Goal: Task Accomplishment & Management: Manage account settings

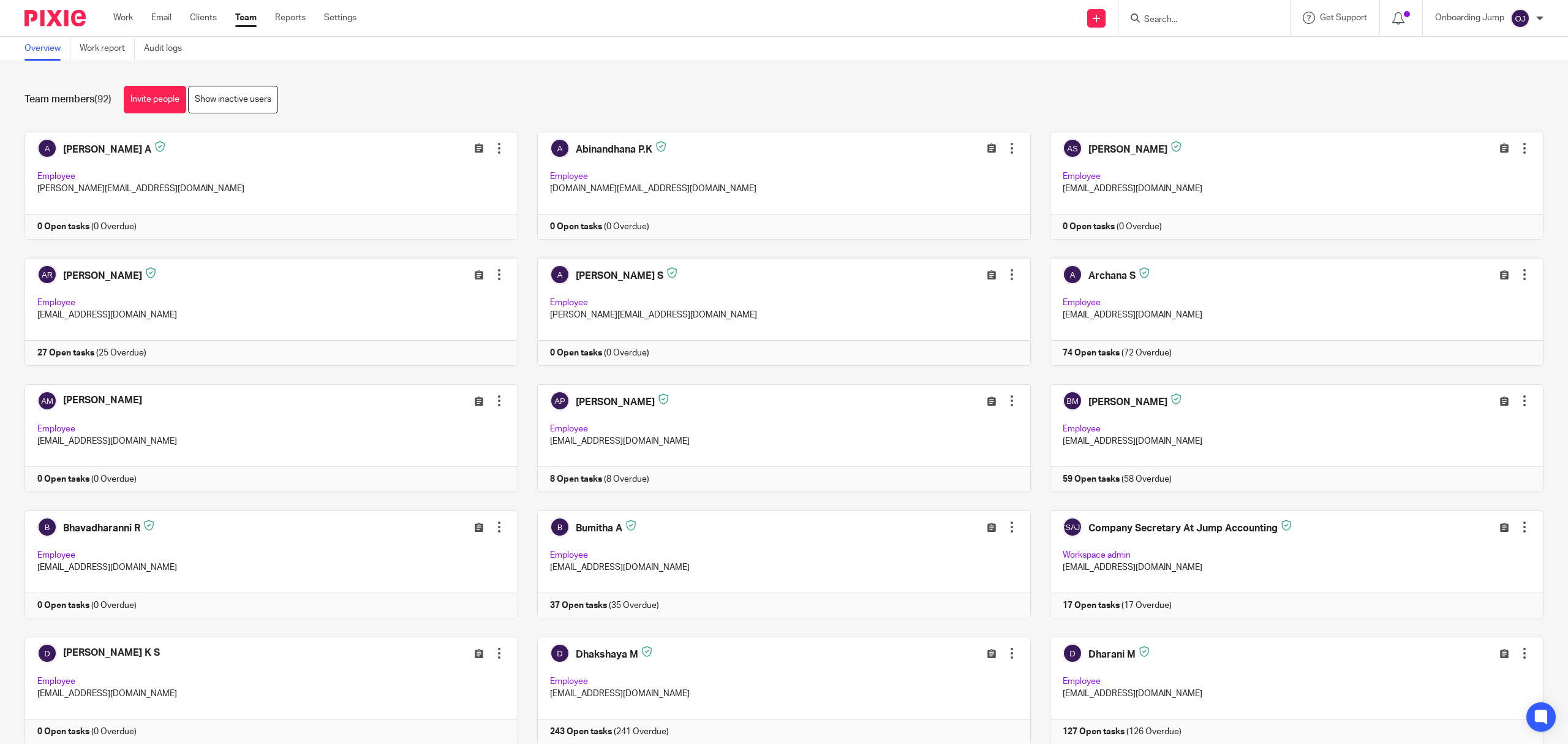
click at [1198, 21] on input "Search" at bounding box center [1198, 20] width 110 height 11
type input "apo"
click at [1206, 106] on link at bounding box center [1269, 101] width 258 height 28
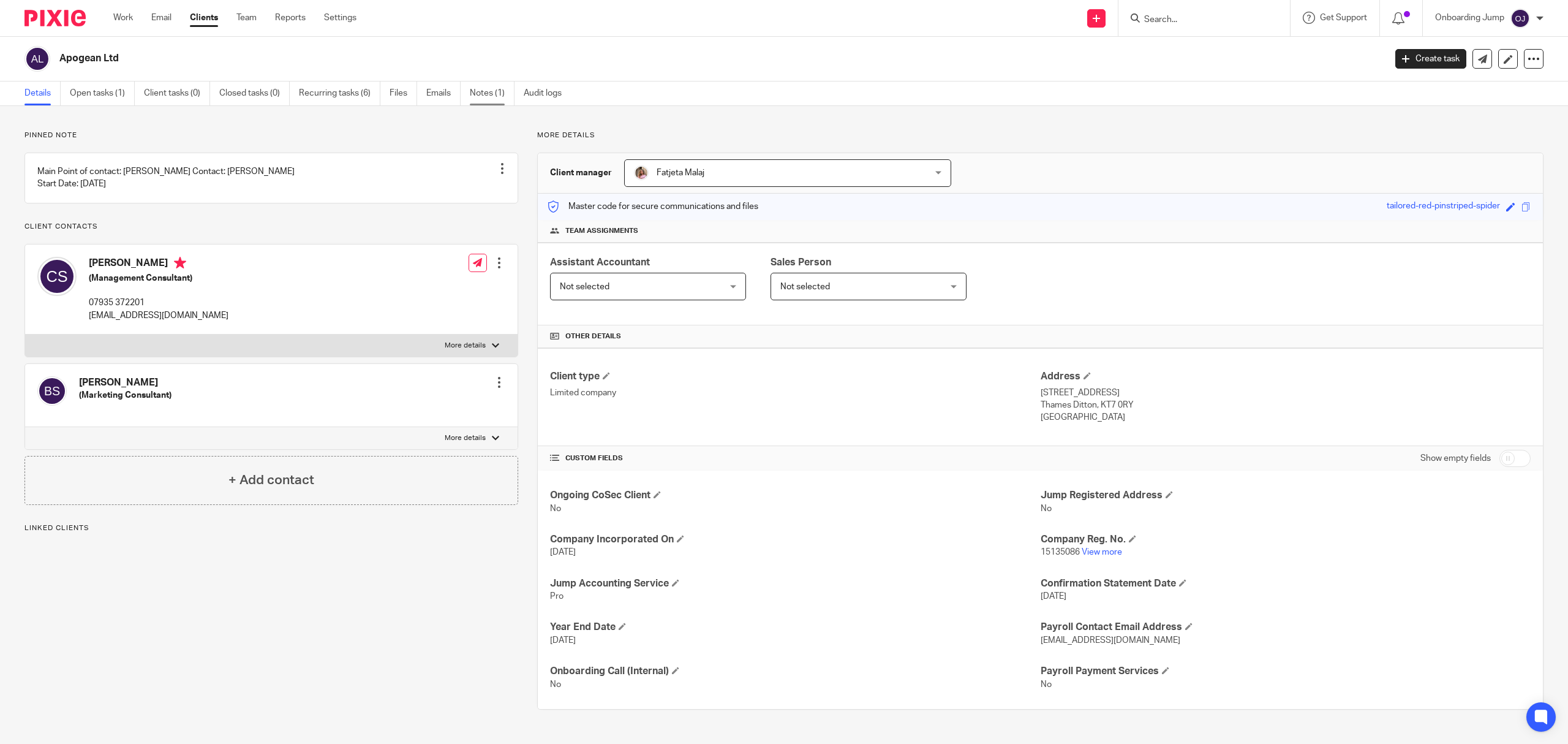
click at [488, 85] on link "Notes (1)" at bounding box center [492, 93] width 45 height 24
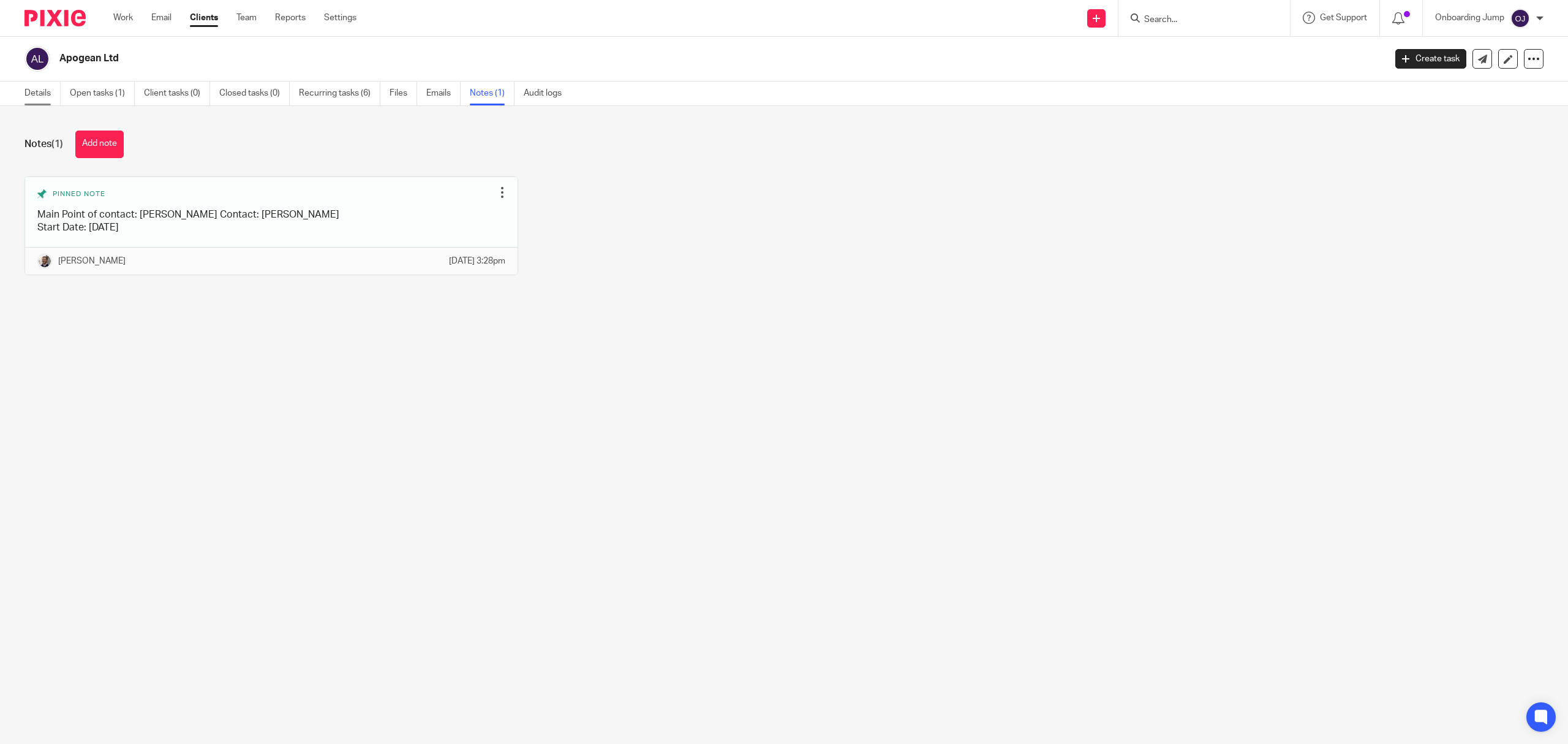
click at [52, 101] on link "Details" at bounding box center [43, 93] width 36 height 24
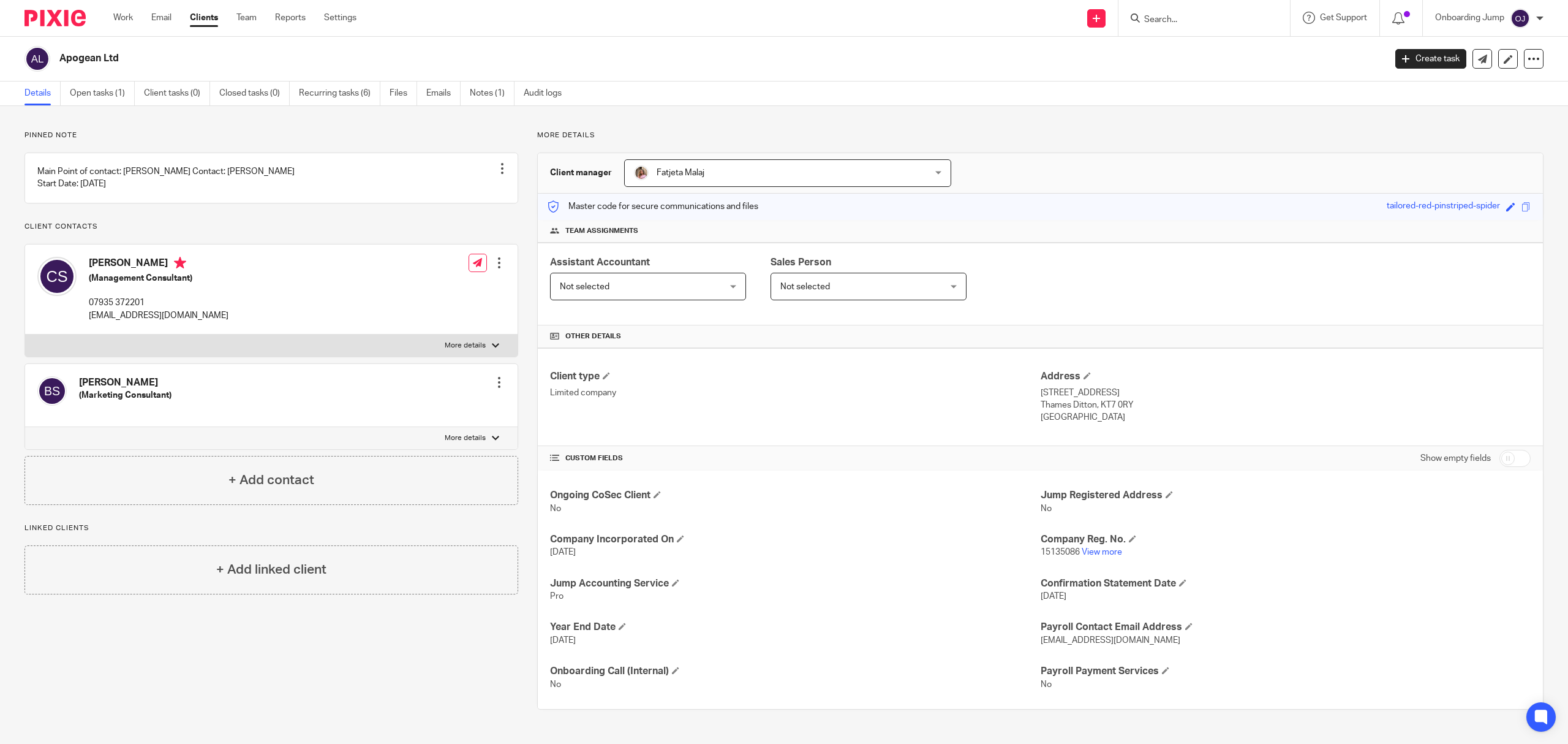
click at [1512, 459] on input "checkbox" at bounding box center [1514, 458] width 31 height 17
checkbox input "true"
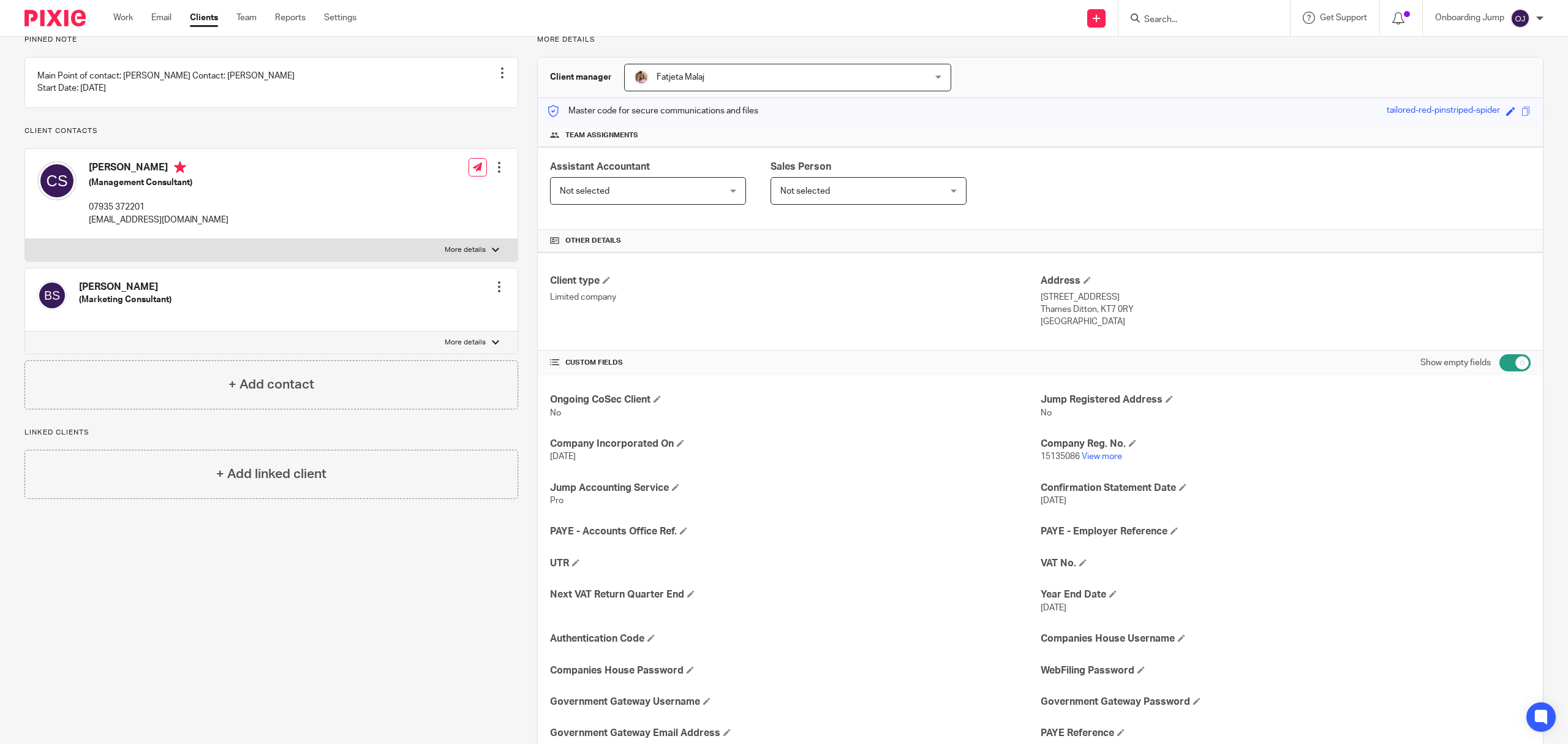
scroll to position [245, 0]
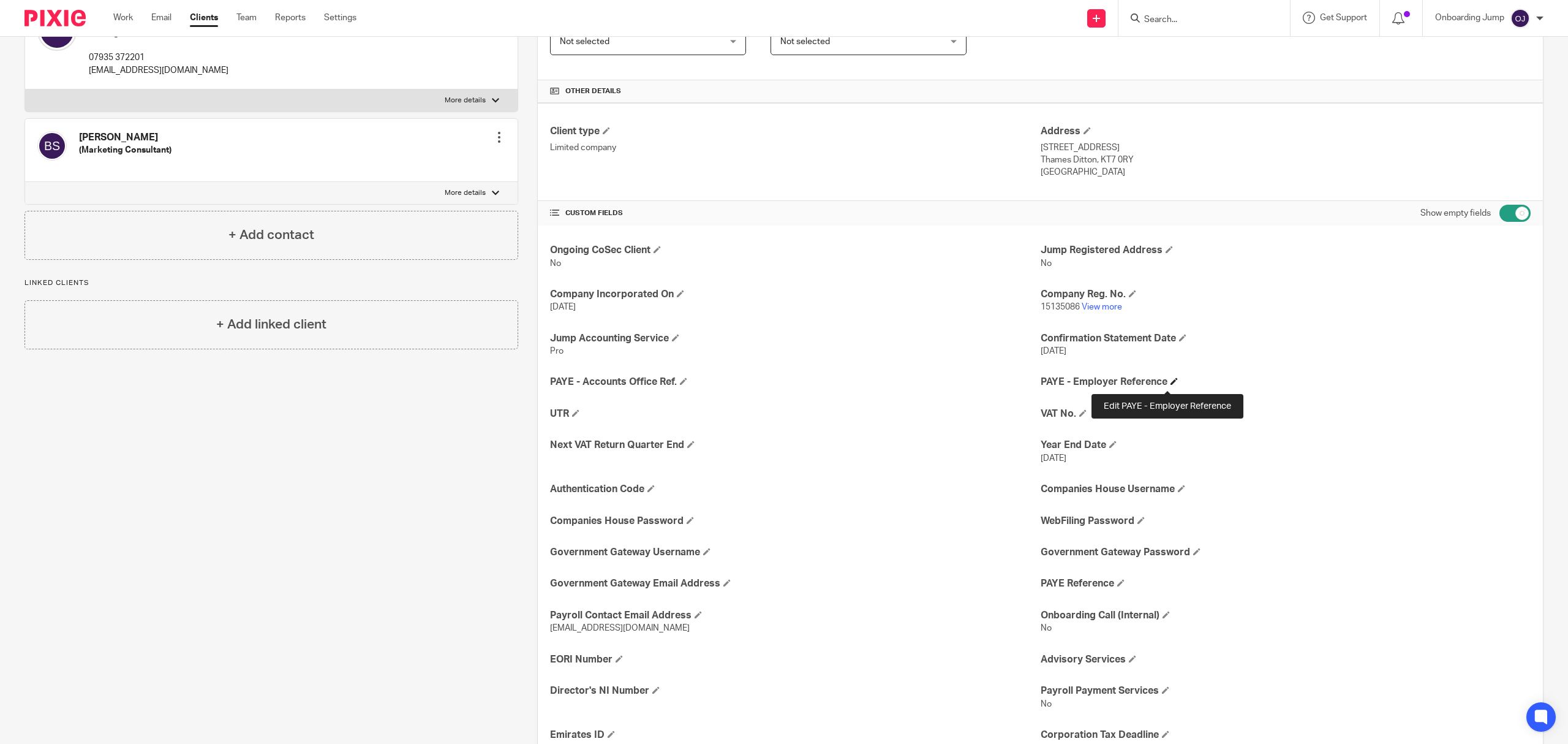
click at [1171, 384] on span at bounding box center [1174, 381] width 8 height 8
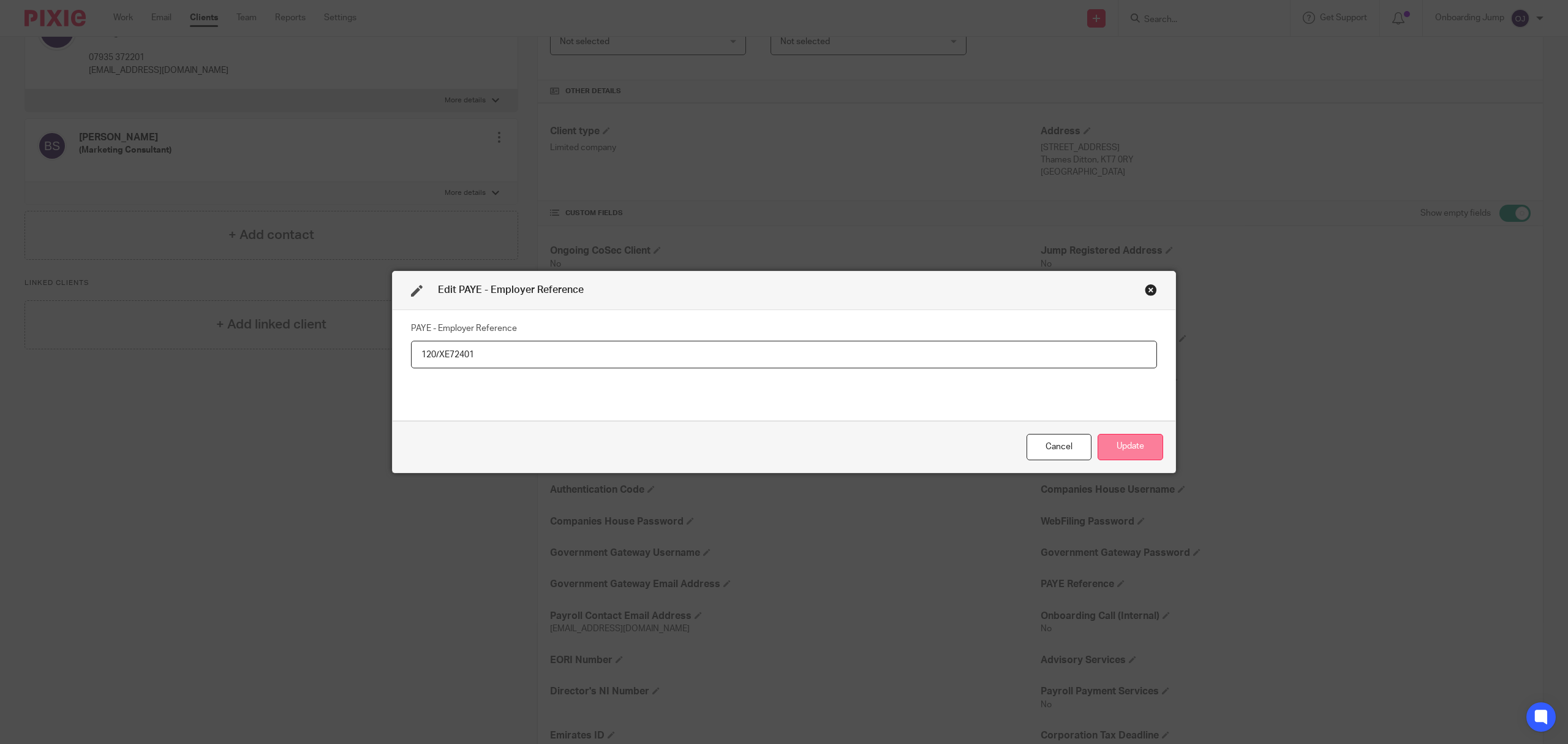
type input "120/XE72401"
click at [1147, 446] on button "Update" at bounding box center [1130, 447] width 65 height 26
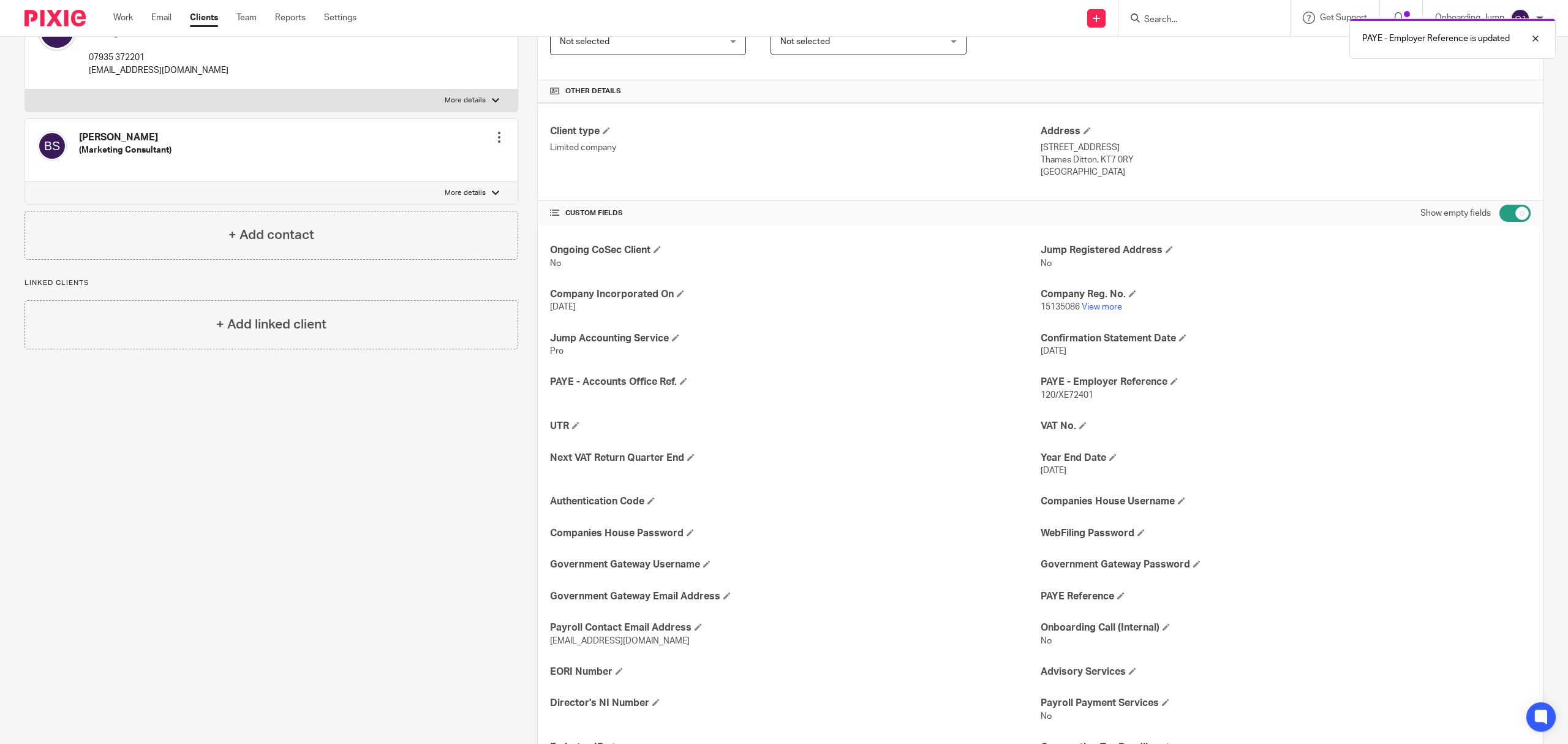
click at [1203, 19] on div "PAYE - Employer Reference is updated" at bounding box center [1169, 36] width 772 height 47
drag, startPoint x: 1166, startPoint y: 8, endPoint x: 1156, endPoint y: 13, distance: 11.2
click at [1162, 8] on div at bounding box center [1204, 18] width 171 height 36
click at [1153, 14] on div "PAYE - Employer Reference is updated" at bounding box center [1169, 36] width 772 height 47
click at [1134, 23] on div "PAYE - Employer Reference is updated" at bounding box center [1169, 36] width 772 height 47
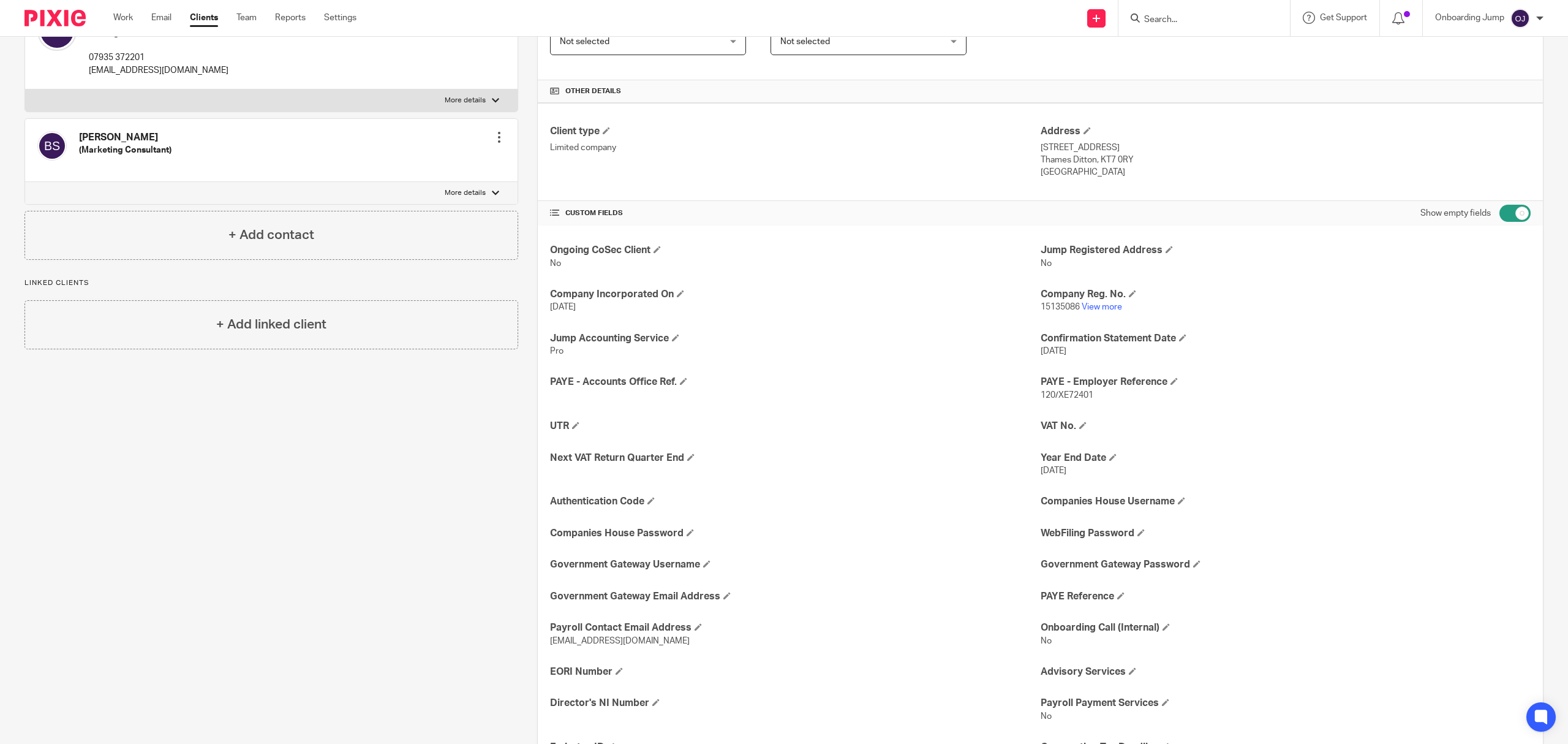
click at [1154, 21] on input "Search" at bounding box center [1198, 20] width 110 height 11
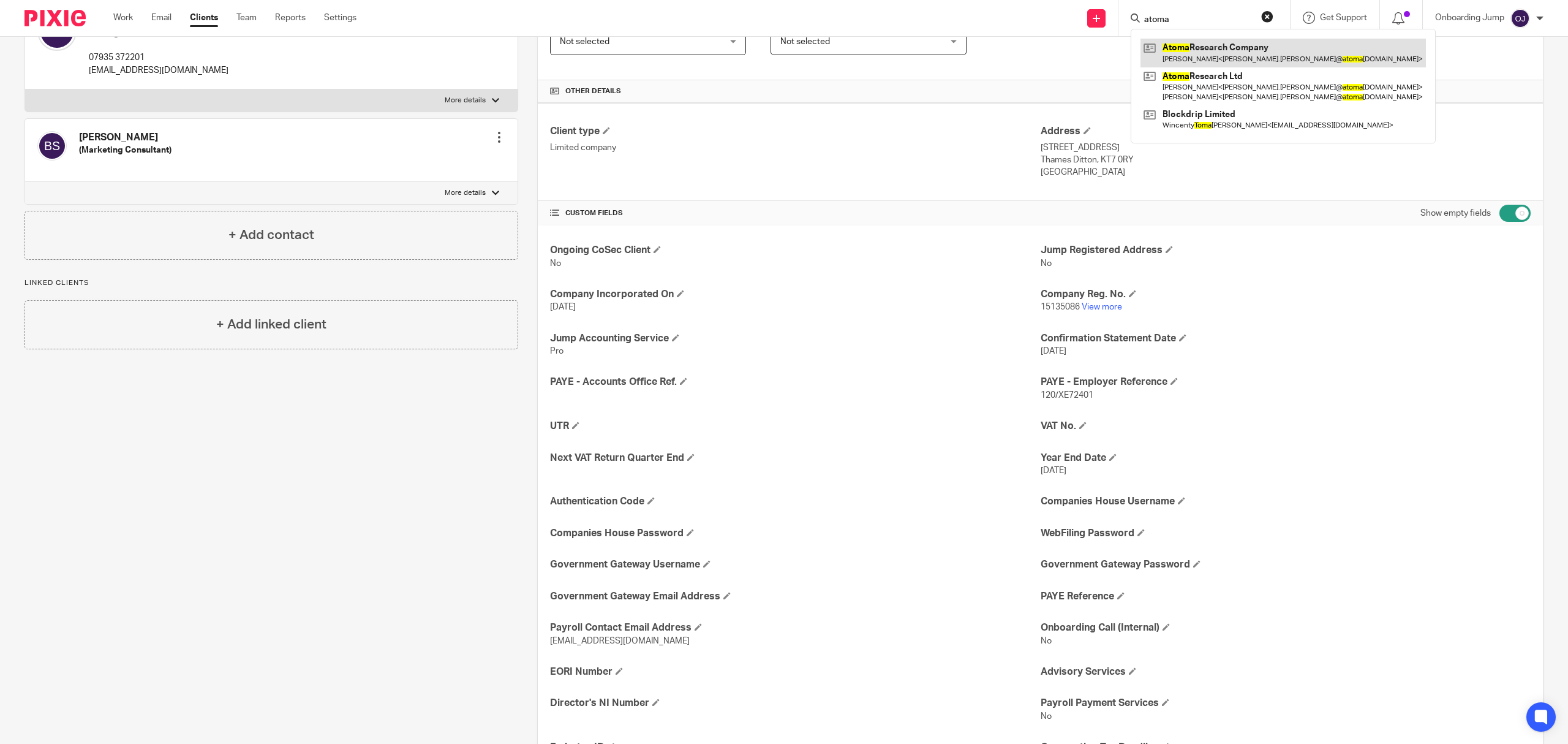
type input "atoma"
click at [1254, 52] on link at bounding box center [1283, 52] width 285 height 28
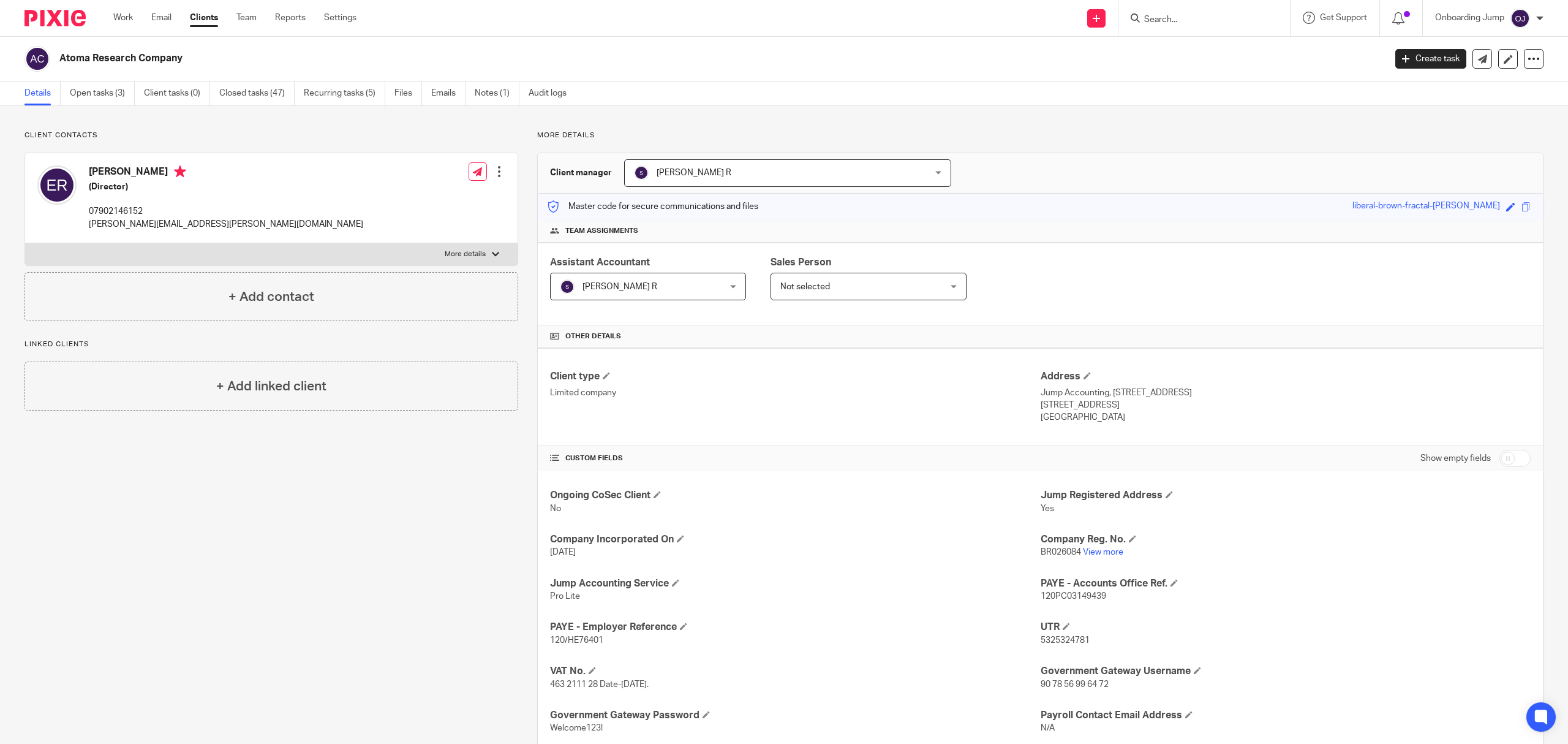
click at [1215, 23] on input "Search" at bounding box center [1198, 20] width 110 height 11
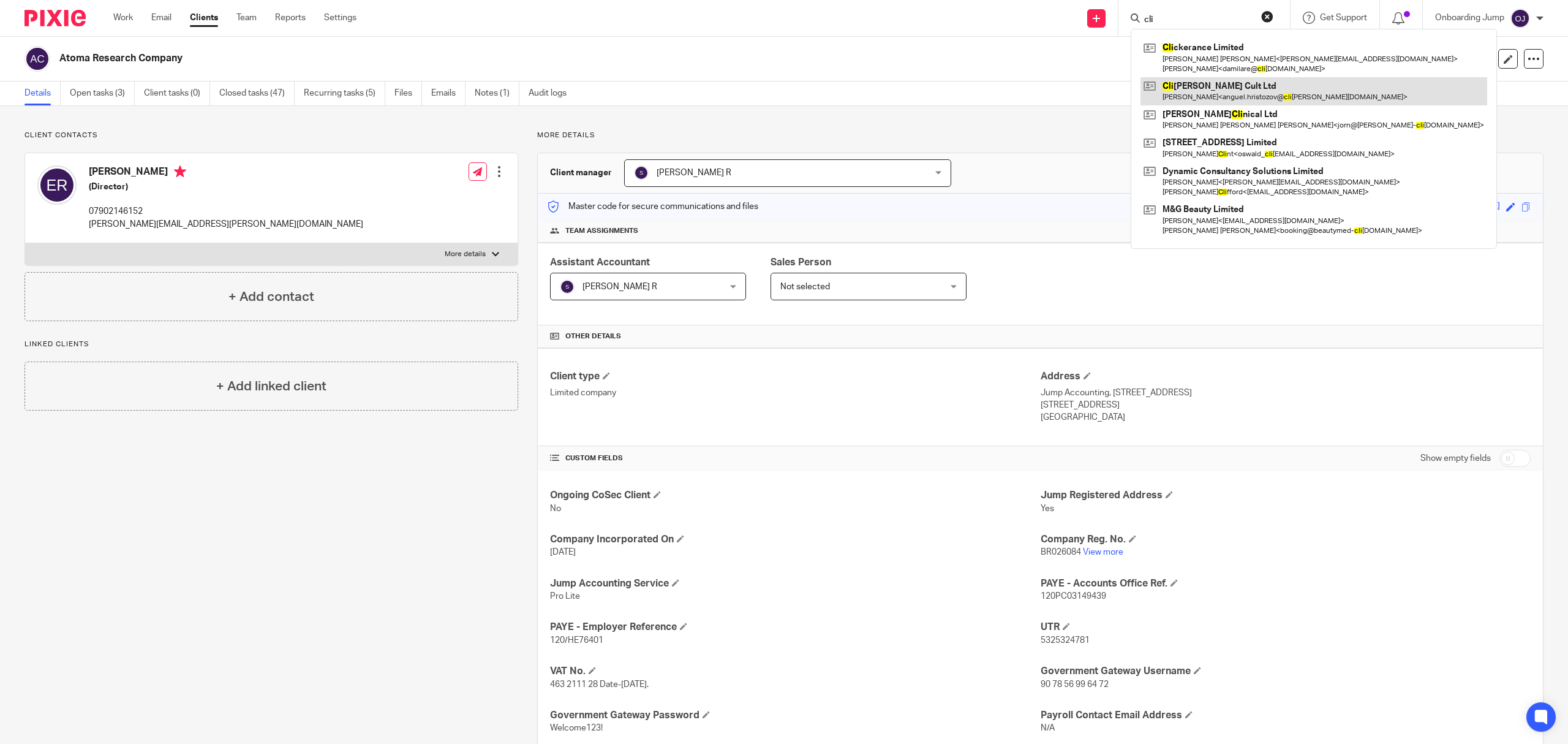
type input "cli"
click at [1255, 85] on link at bounding box center [1313, 91] width 346 height 28
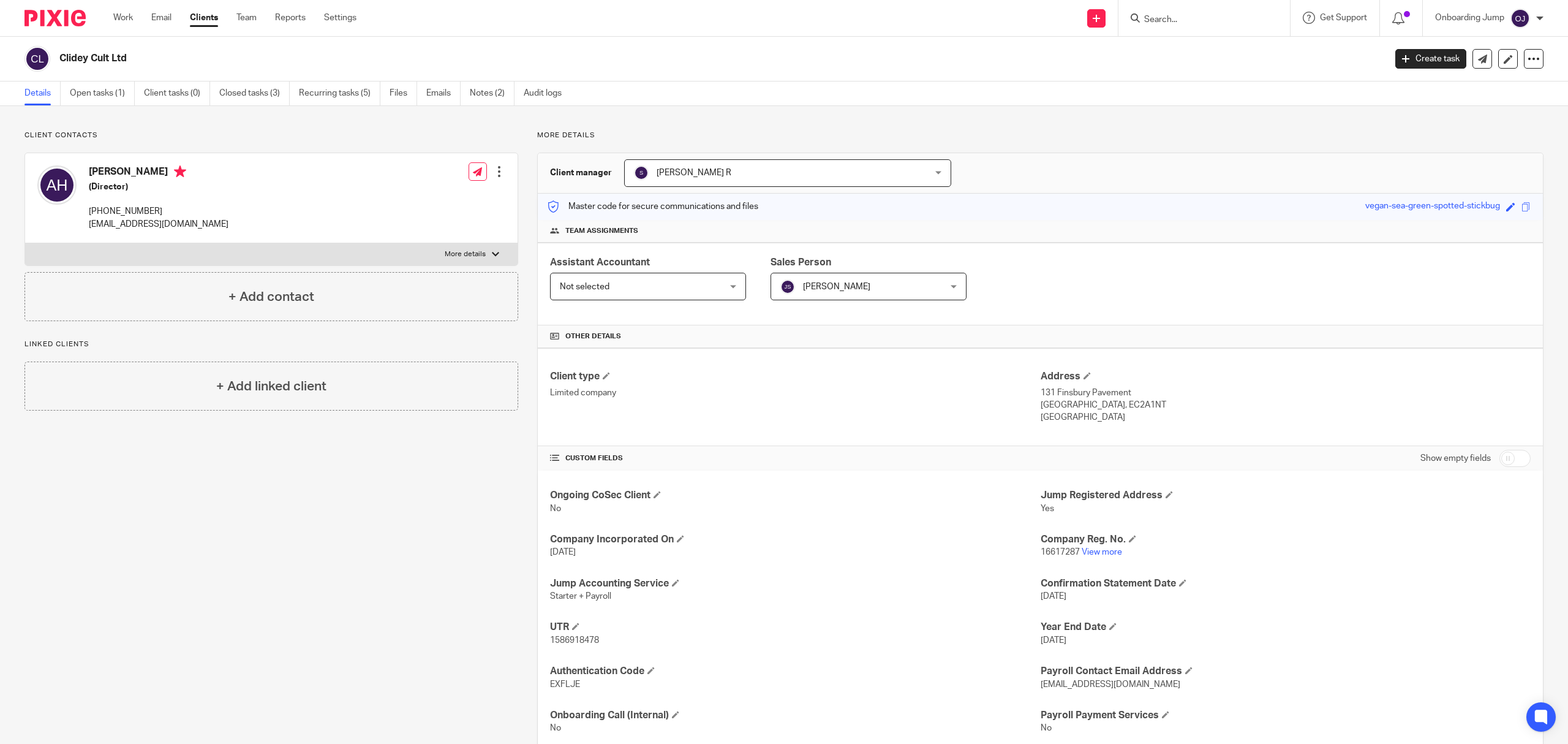
click at [1199, 15] on input "Search" at bounding box center [1198, 20] width 110 height 11
type input "s"
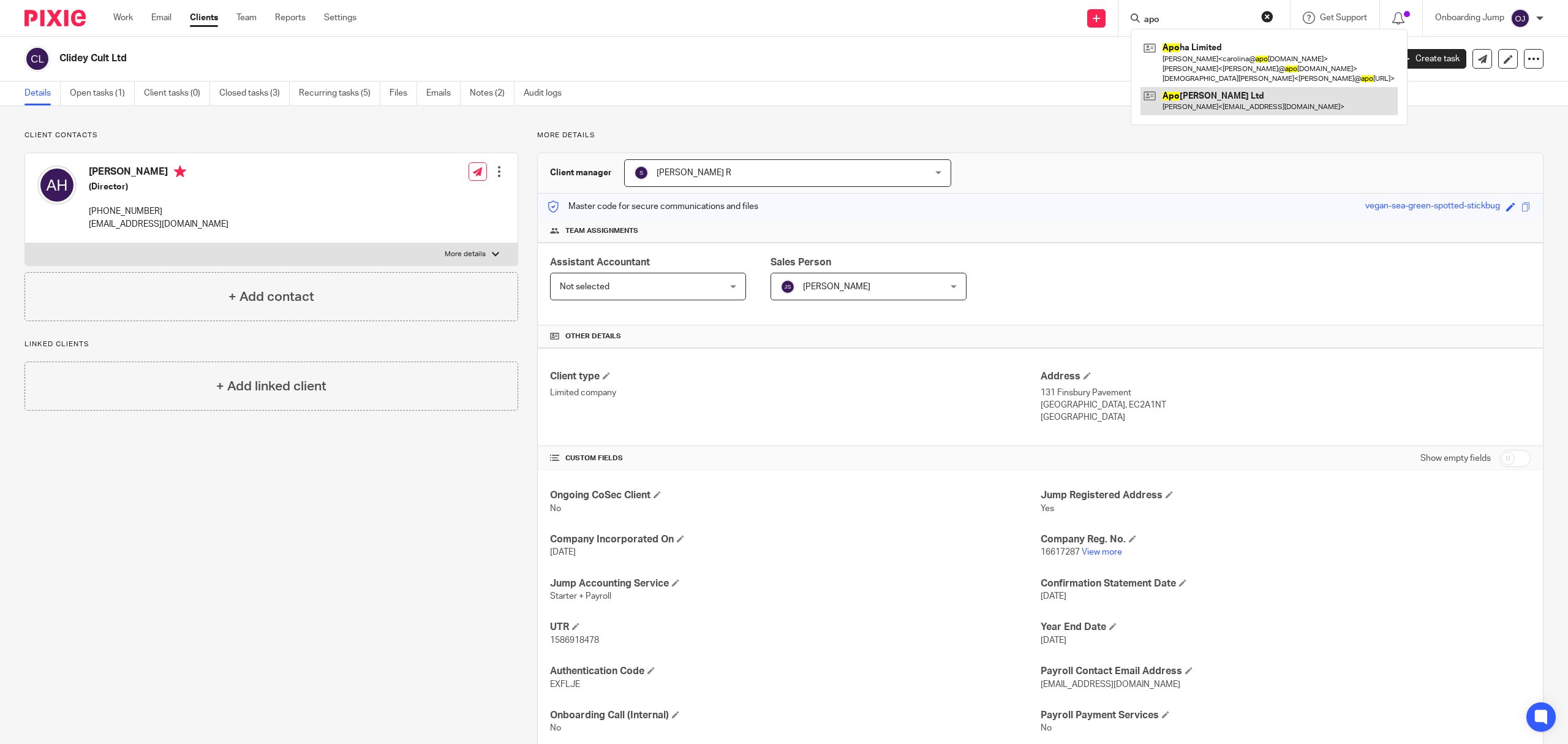
type input "apo"
click at [1229, 101] on link at bounding box center [1269, 101] width 258 height 28
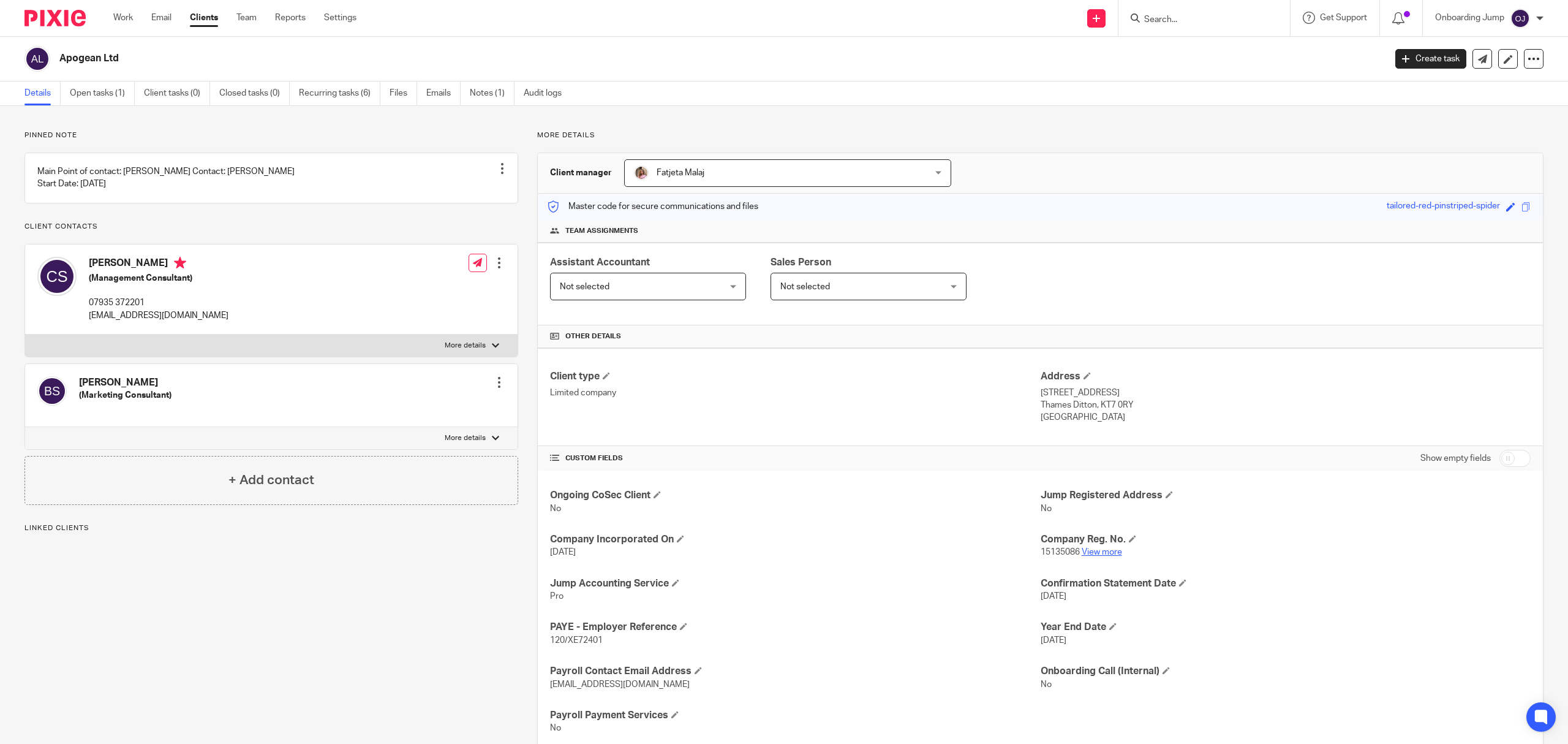
click at [1101, 554] on link "View more" at bounding box center [1102, 552] width 41 height 8
click at [202, 10] on div "Work Email Clients Team Reports Settings Work Email Clients Team Reports Settin…" at bounding box center [238, 18] width 274 height 36
click at [207, 15] on link "Clients" at bounding box center [204, 18] width 28 height 12
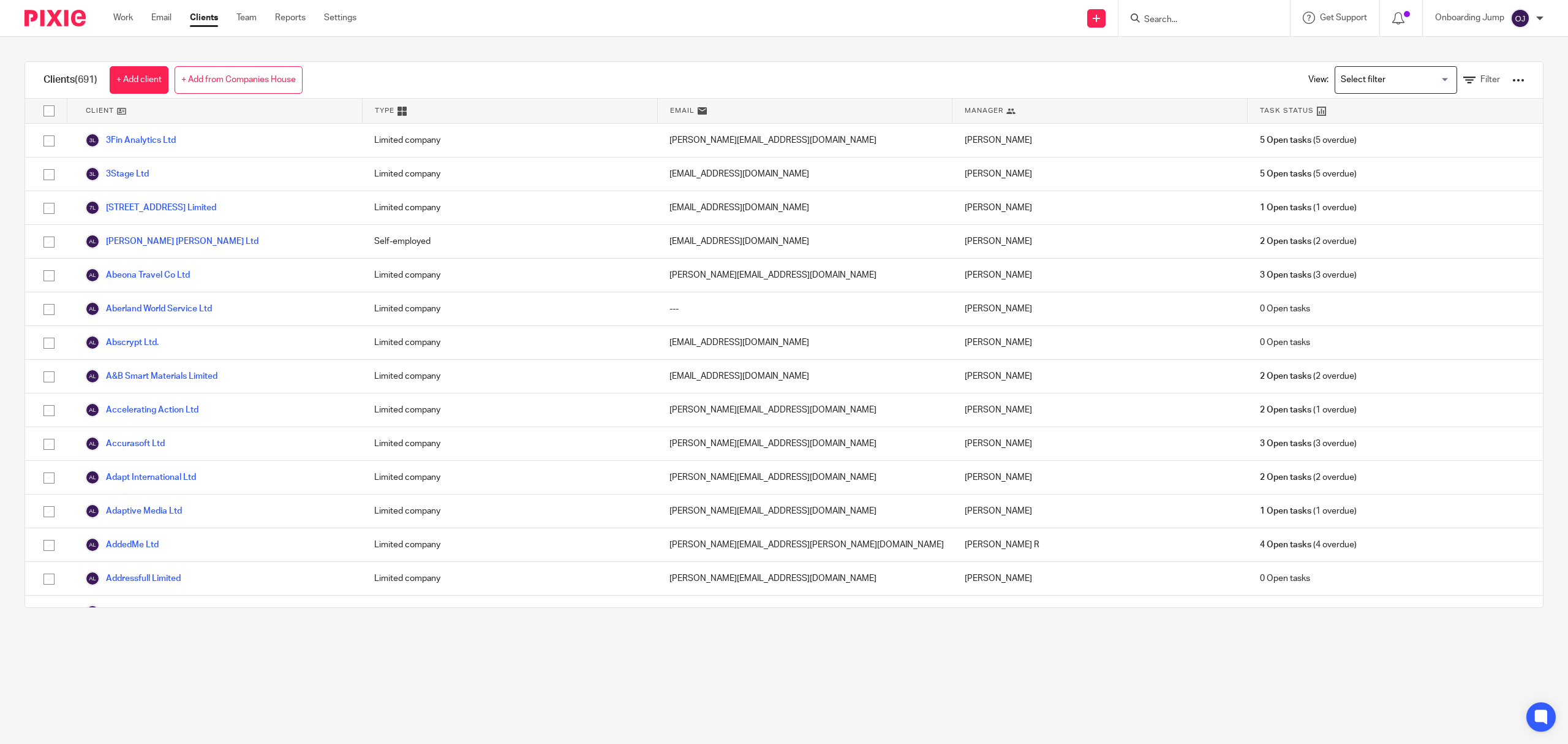
click at [247, 27] on div "Work Email Clients Team Reports Settings Work Email Clients Team Reports Settin…" at bounding box center [238, 18] width 274 height 36
click at [248, 16] on link "Team" at bounding box center [246, 18] width 20 height 12
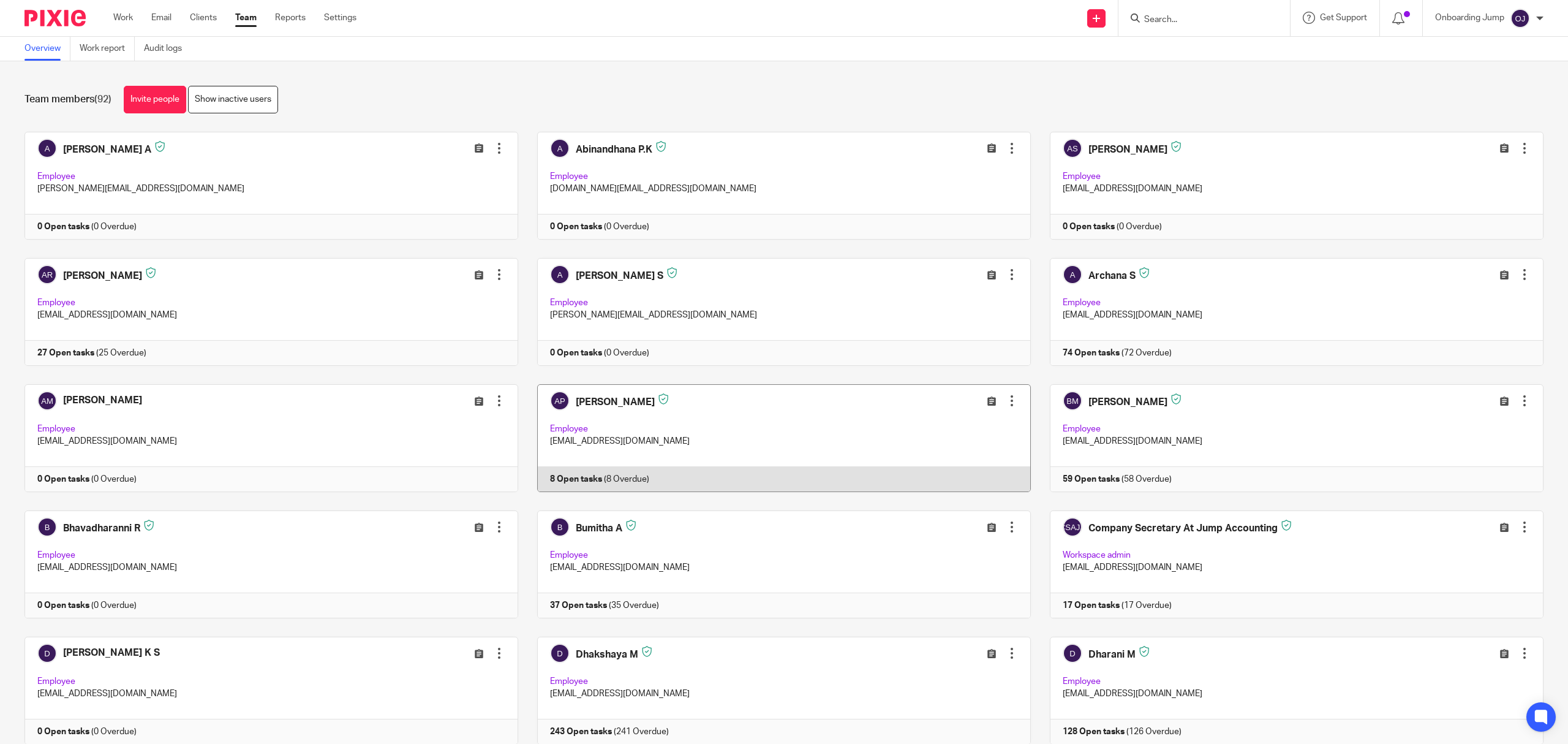
scroll to position [1016, 0]
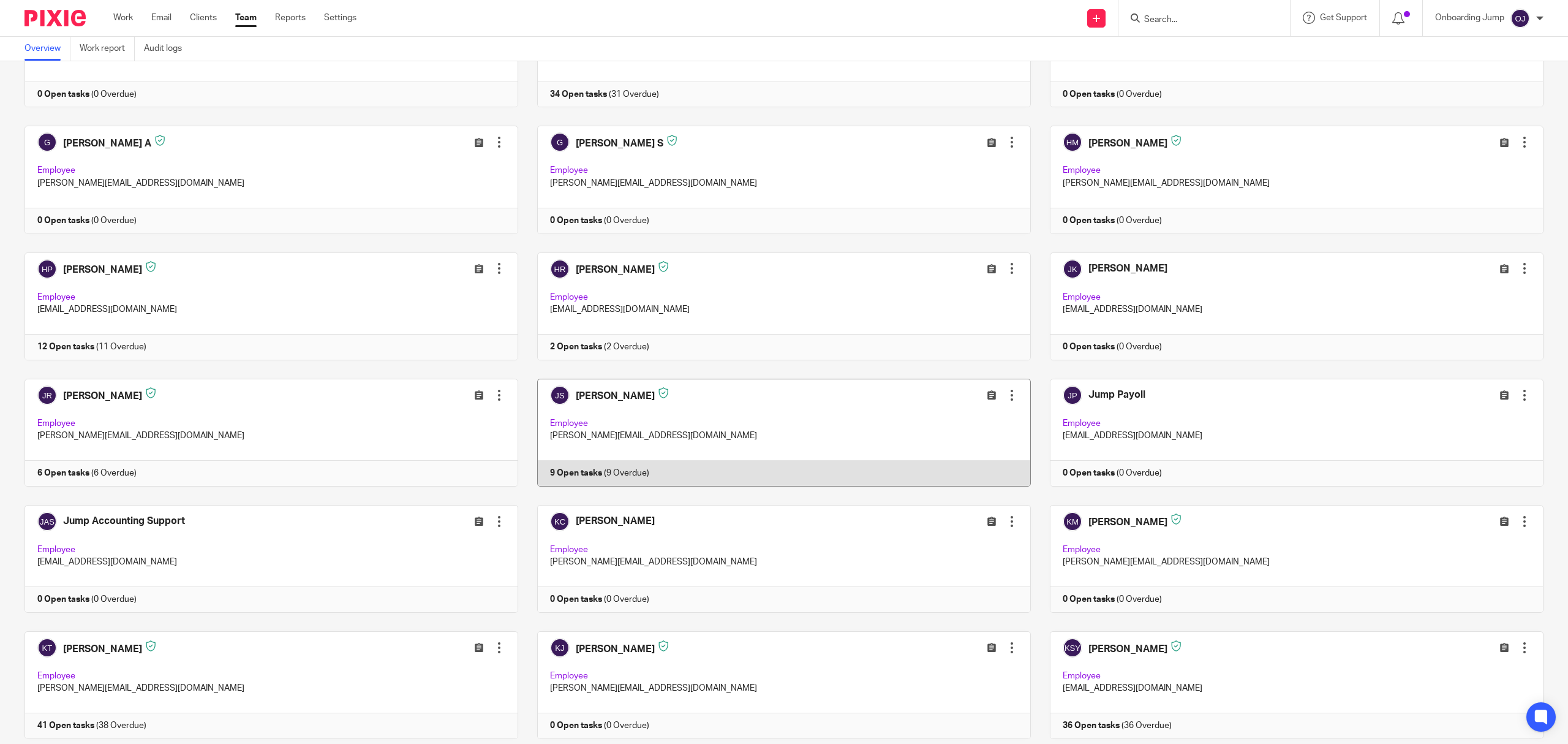
click at [1005, 402] on div at bounding box center [1012, 395] width 12 height 12
click at [930, 484] on span "Reset Two-Factor Authentication" at bounding box center [937, 487] width 127 height 8
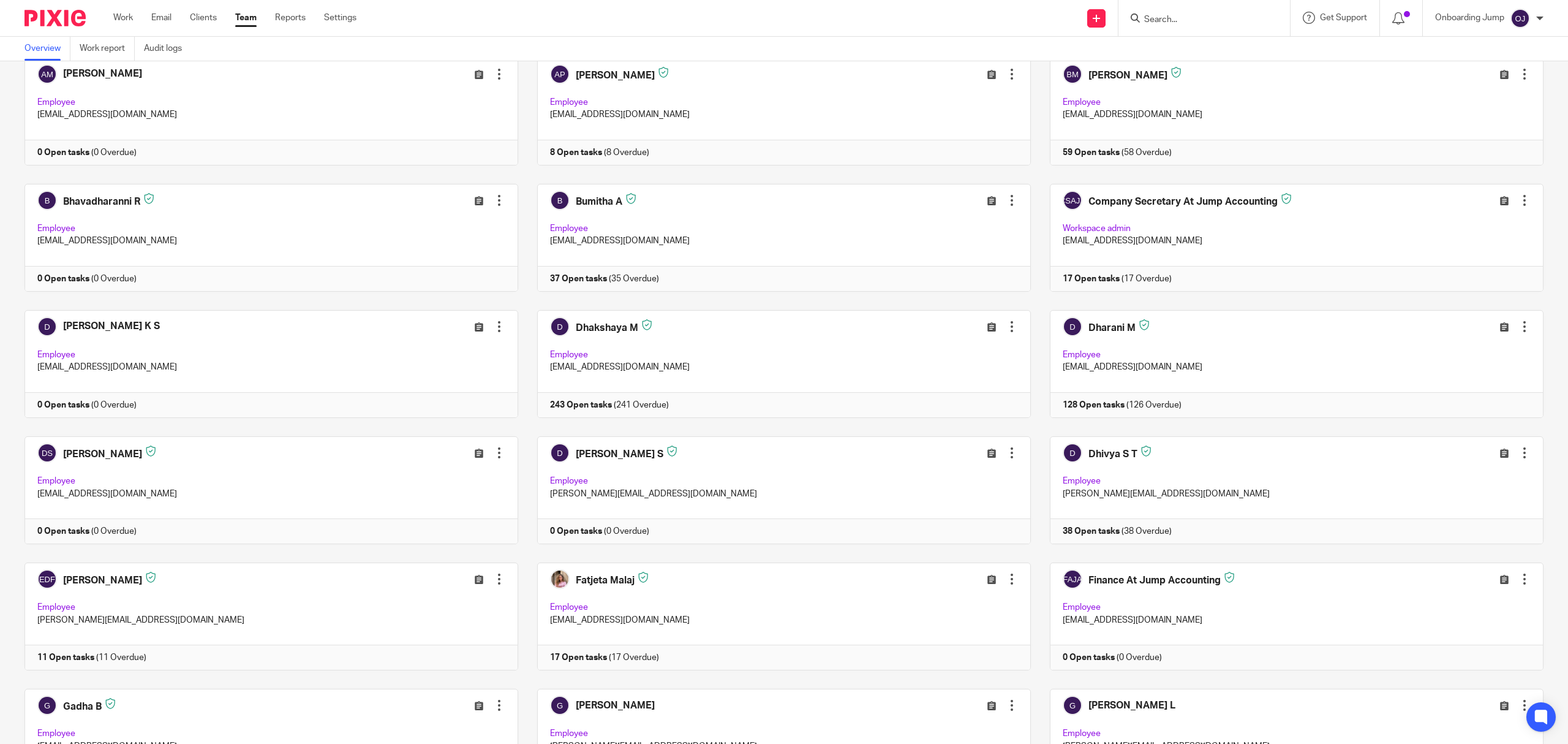
scroll to position [327, 0]
click at [1155, 19] on input "Search" at bounding box center [1198, 20] width 110 height 11
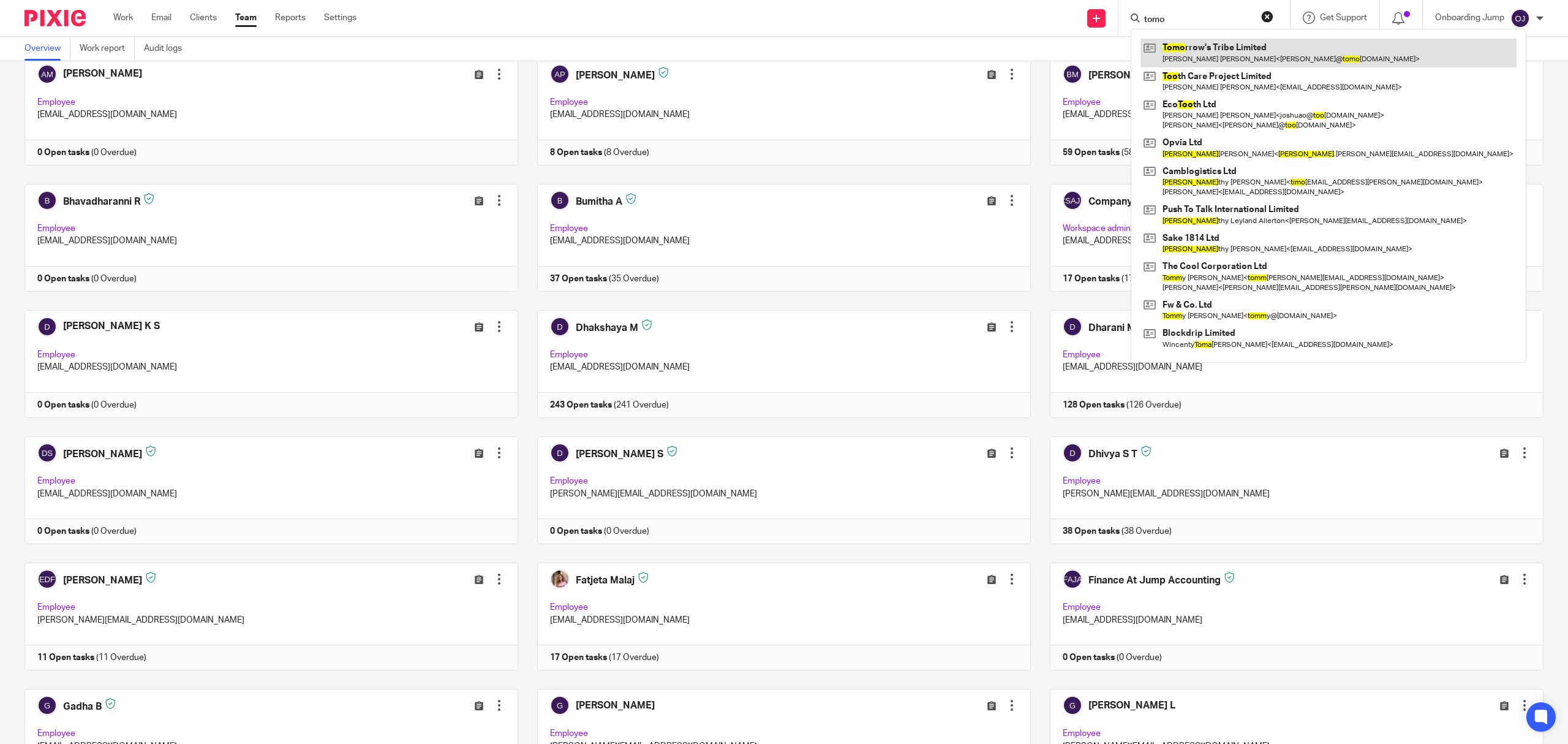
type input "tomo"
click at [1211, 55] on link at bounding box center [1328, 52] width 376 height 28
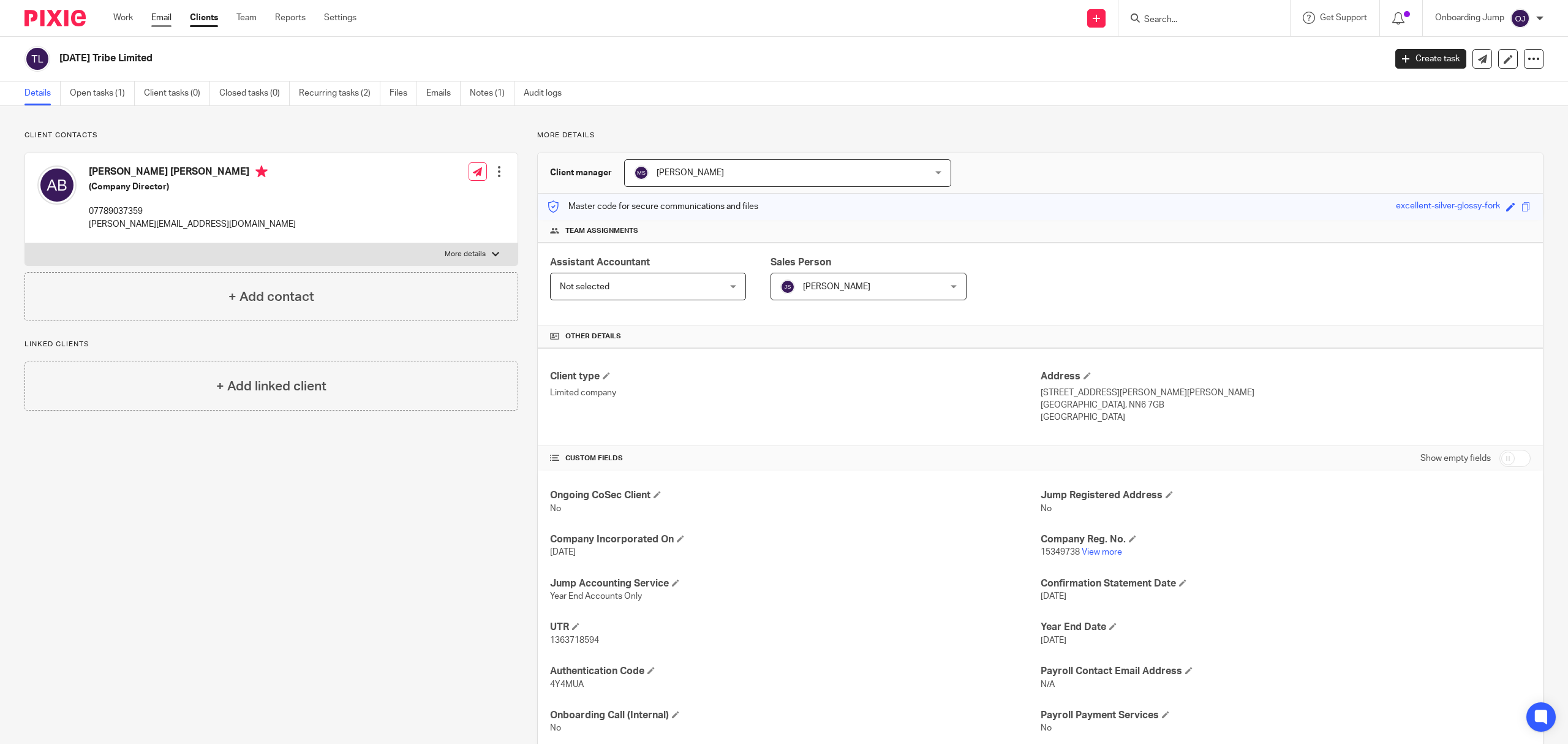
click at [169, 16] on link "Email" at bounding box center [161, 18] width 20 height 12
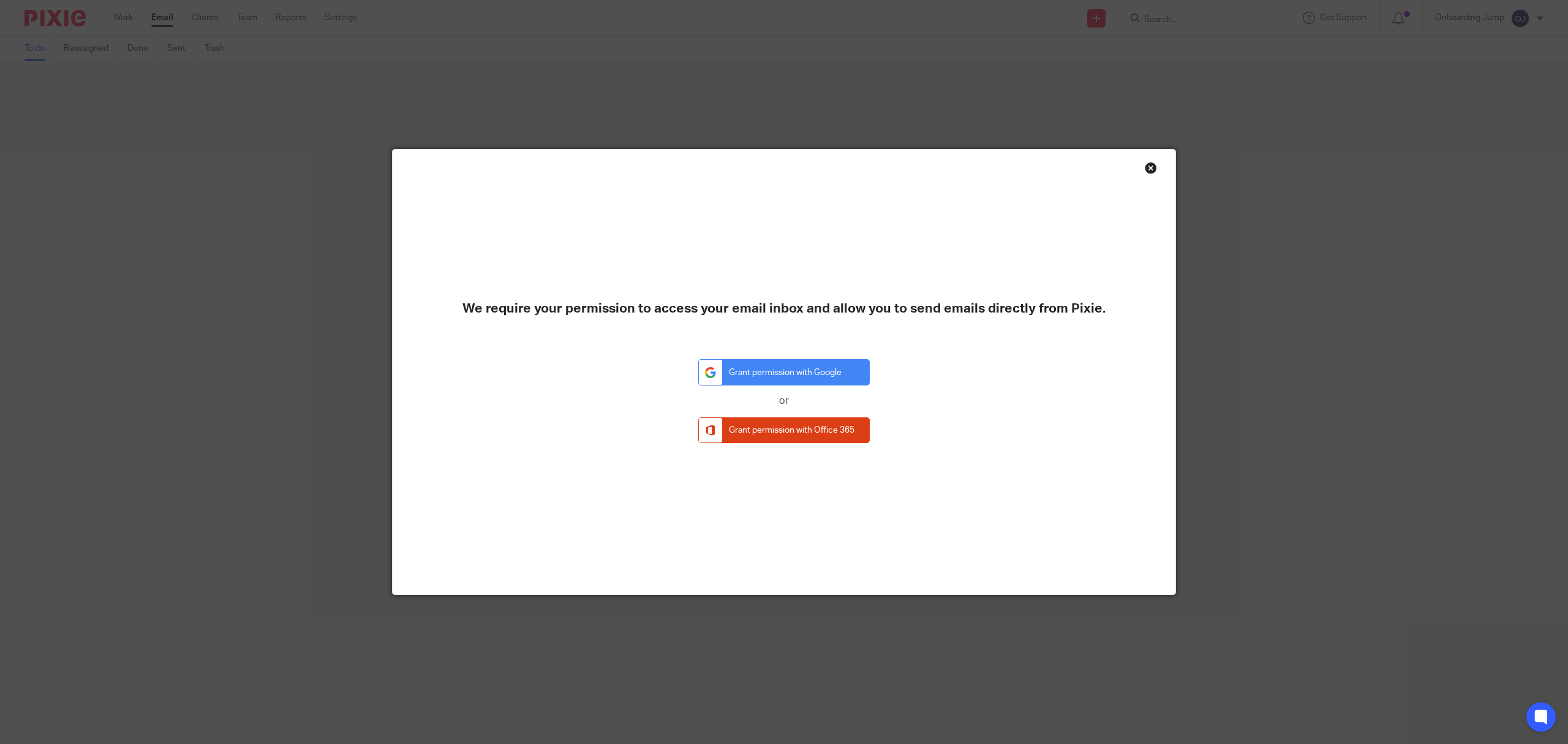
click at [1147, 165] on div "Close this dialog window" at bounding box center [1151, 168] width 12 height 12
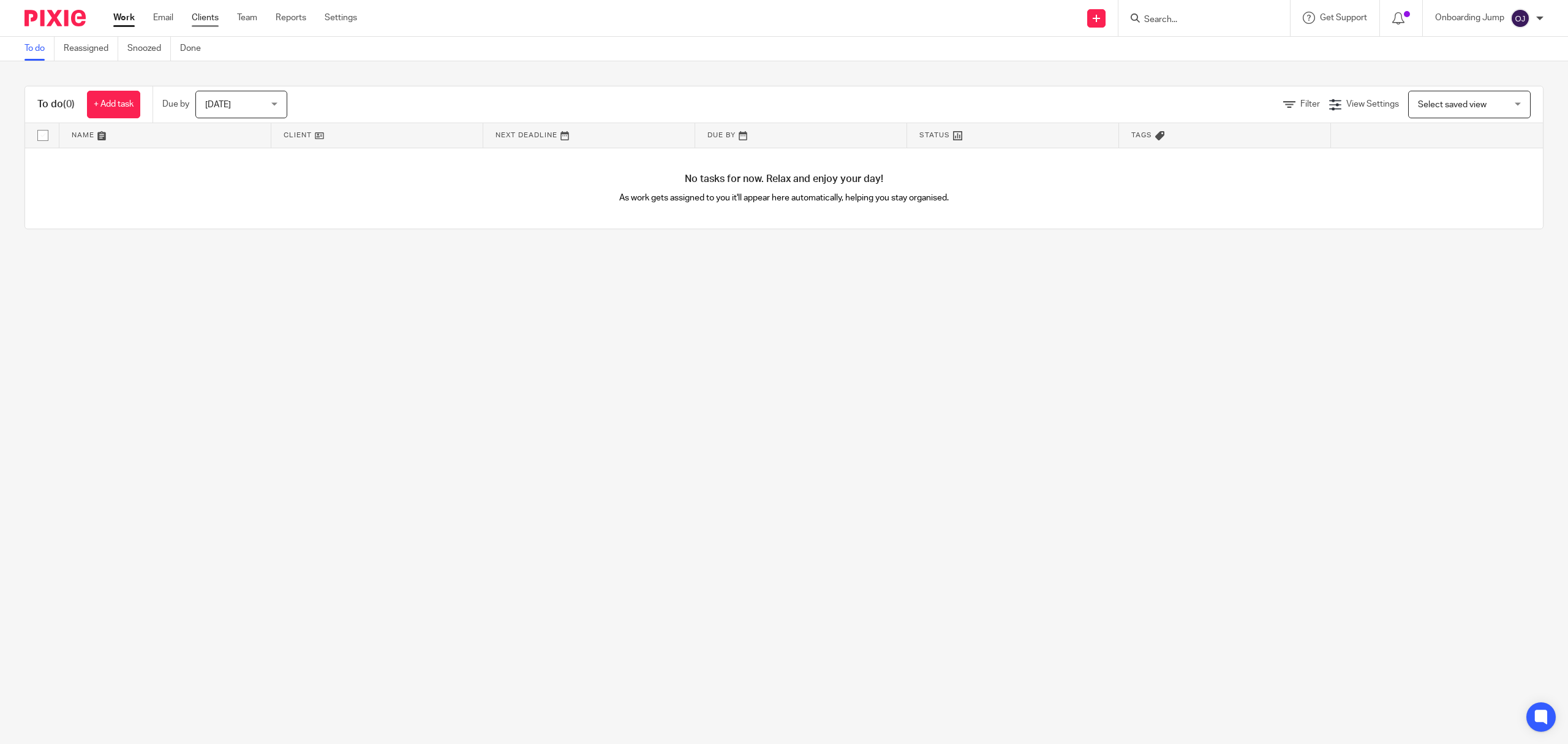
click at [201, 16] on link "Clients" at bounding box center [205, 18] width 27 height 12
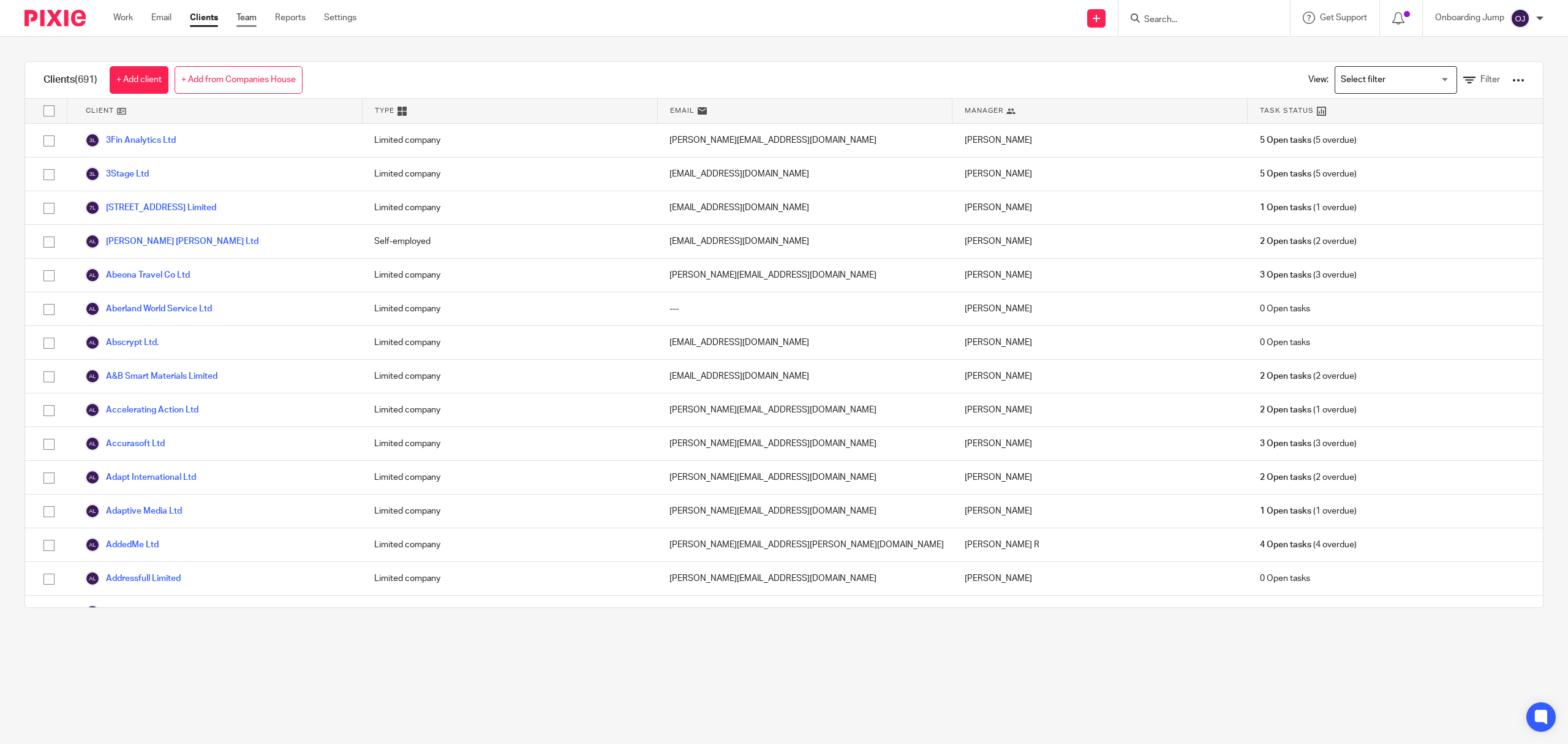
click at [247, 17] on link "Team" at bounding box center [246, 18] width 20 height 12
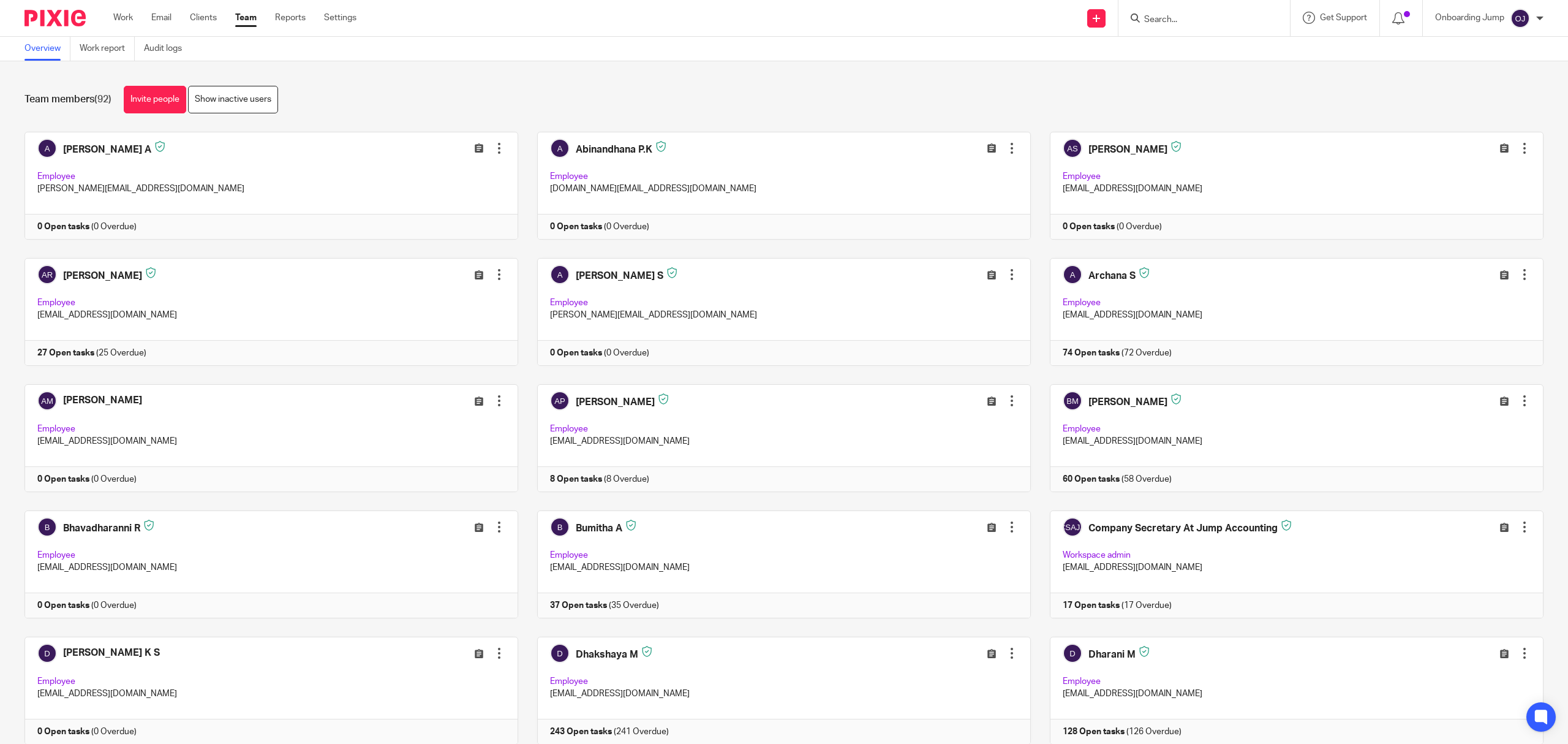
drag, startPoint x: 158, startPoint y: 107, endPoint x: 339, endPoint y: 105, distance: 181.0
click at [158, 107] on link "Invite people" at bounding box center [155, 100] width 63 height 28
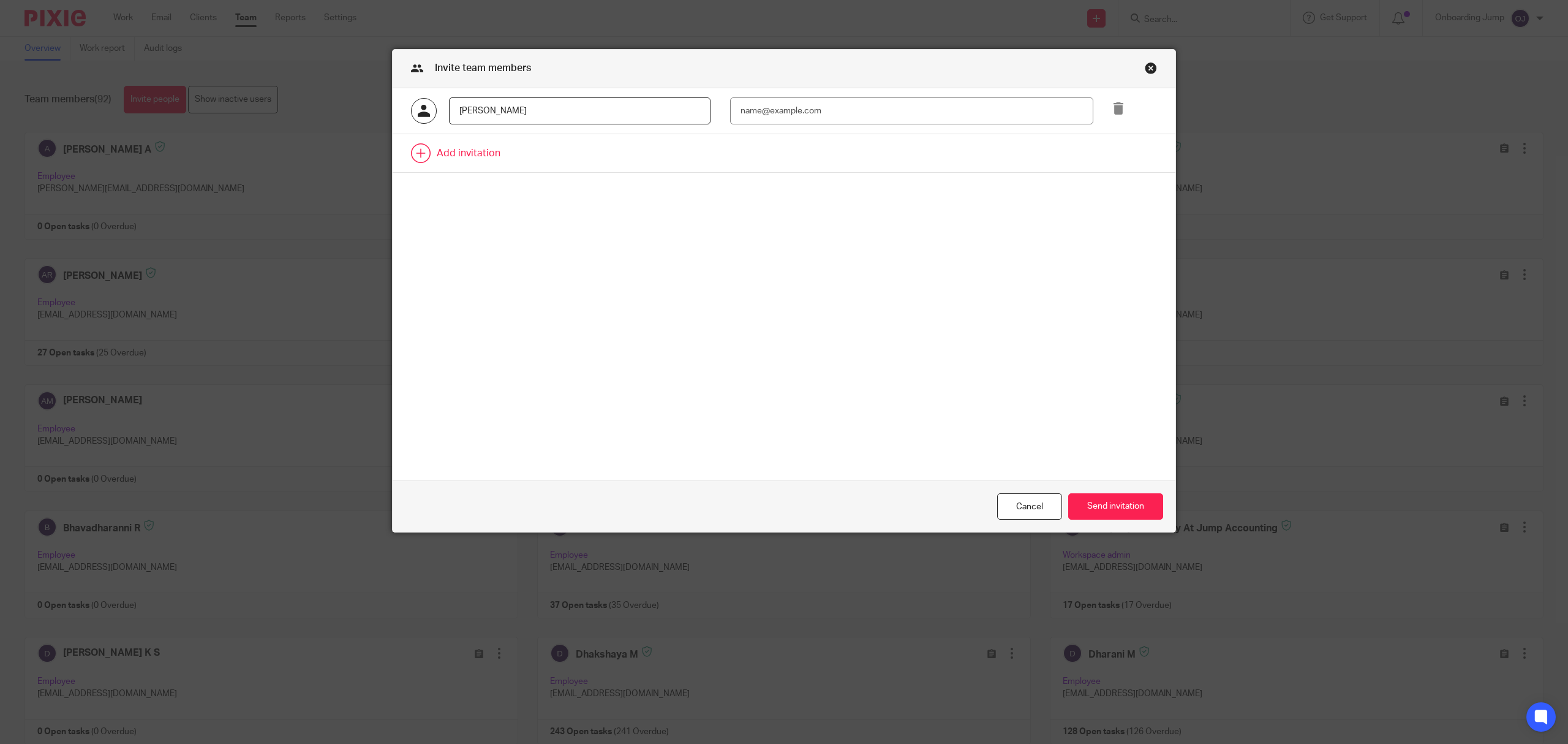
type input "[PERSON_NAME]"
click at [882, 113] on input "email" at bounding box center [911, 111] width 363 height 28
type input "[PERSON_NAME][EMAIL_ADDRESS][DOMAIN_NAME]"
click at [1120, 503] on button "Send invitation" at bounding box center [1116, 506] width 95 height 26
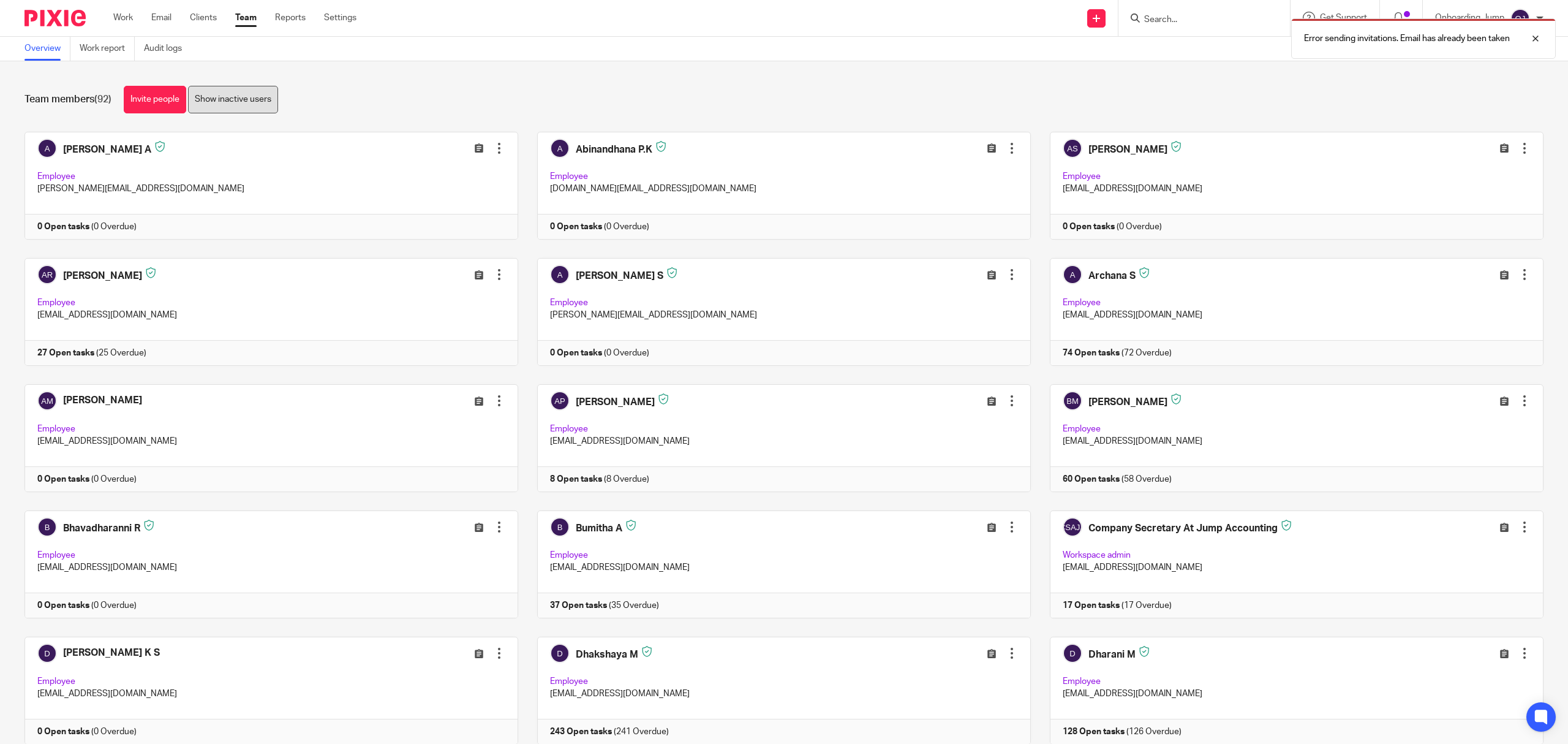
click at [241, 108] on link "Show inactive users" at bounding box center [233, 100] width 90 height 28
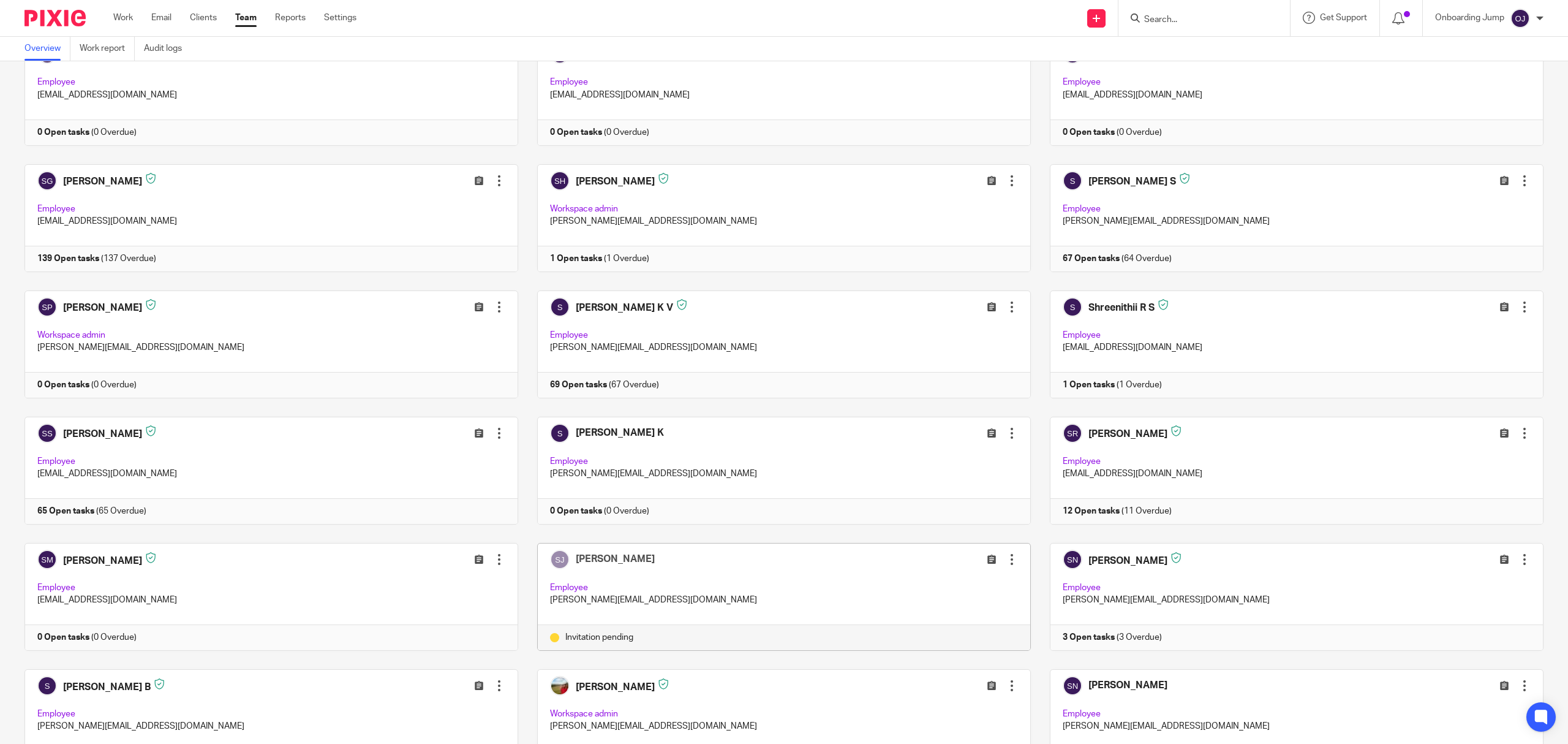
scroll to position [2827, 0]
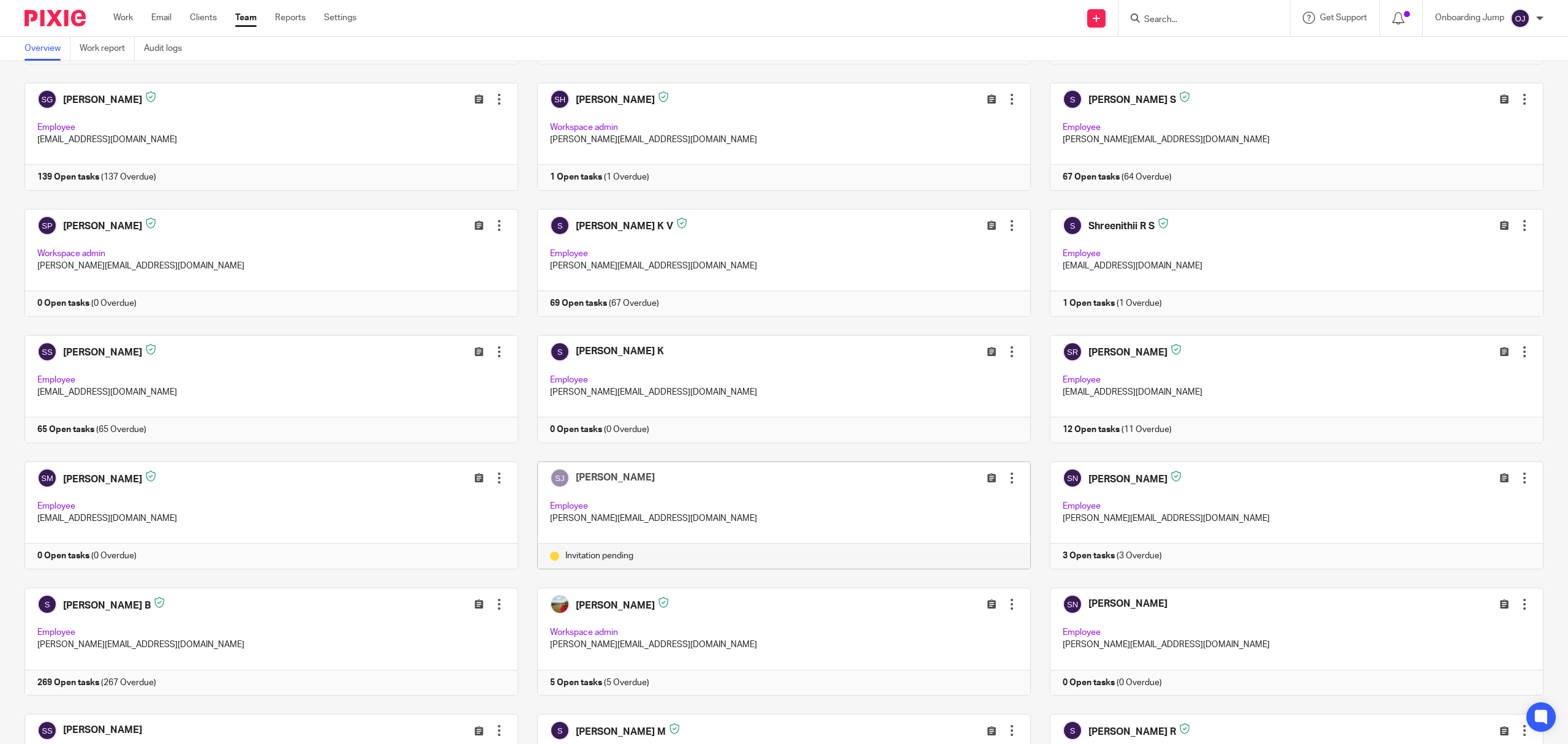
click at [1180, 14] on input "Search" at bounding box center [1198, 20] width 110 height 11
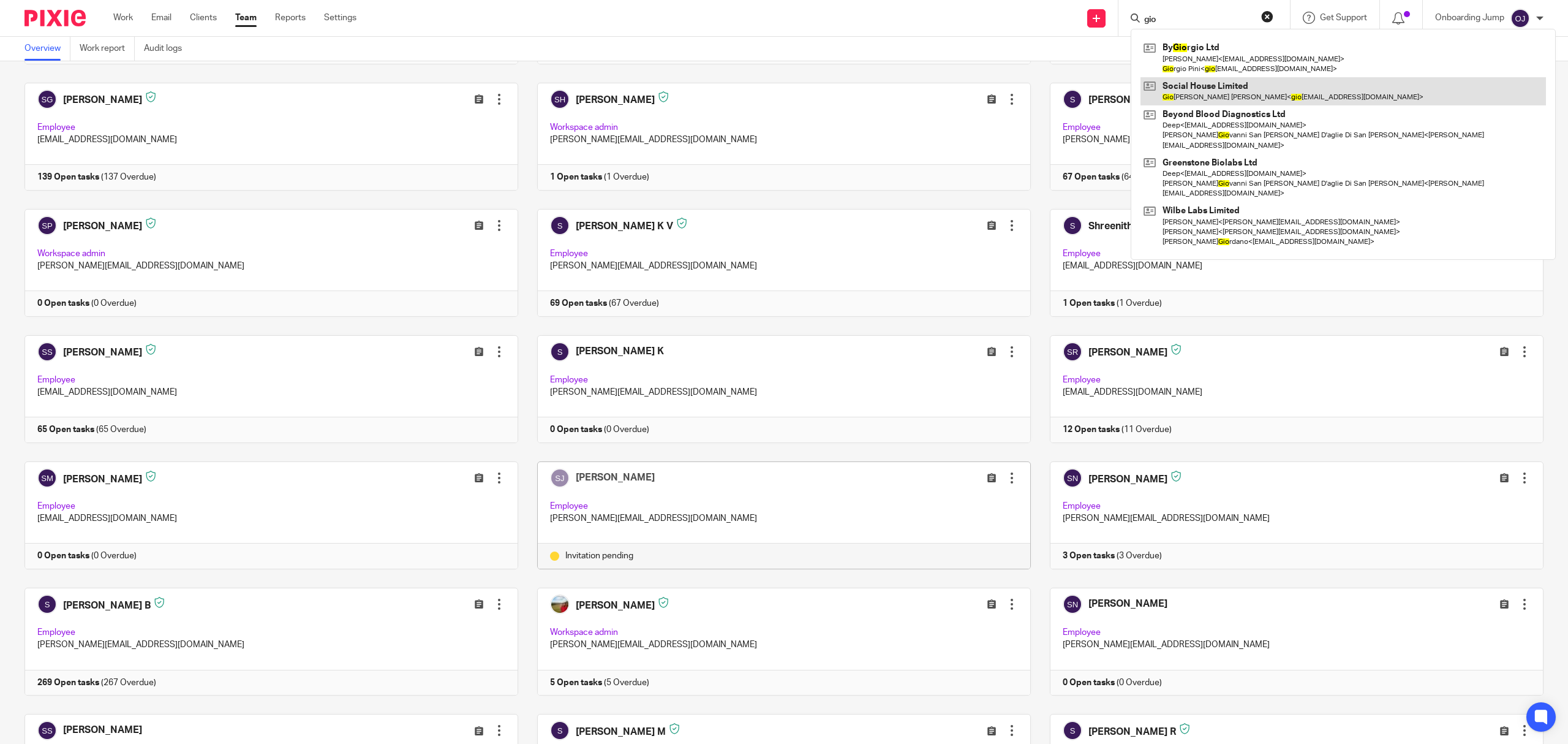
type input "gio"
click at [1282, 96] on link at bounding box center [1343, 91] width 406 height 28
click at [1243, 97] on link at bounding box center [1343, 91] width 406 height 28
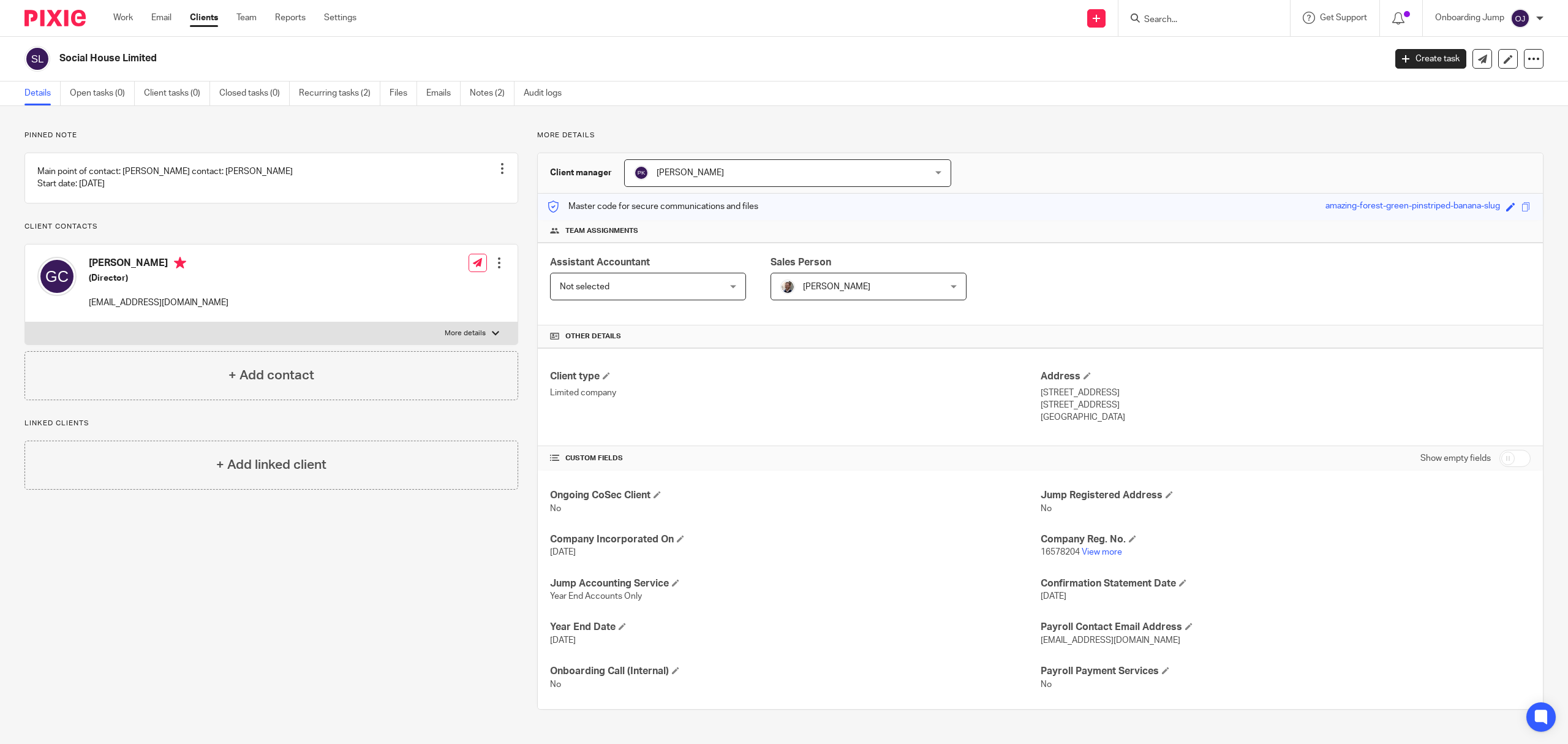
drag, startPoint x: 194, startPoint y: 60, endPoint x: 55, endPoint y: 59, distance: 139.0
click at [55, 59] on div "Social House Limited" at bounding box center [701, 59] width 1352 height 25
copy h2 "Social House Limited"
click at [1089, 551] on link "View more" at bounding box center [1102, 552] width 41 height 8
click at [1205, 17] on input "Search" at bounding box center [1198, 20] width 110 height 11
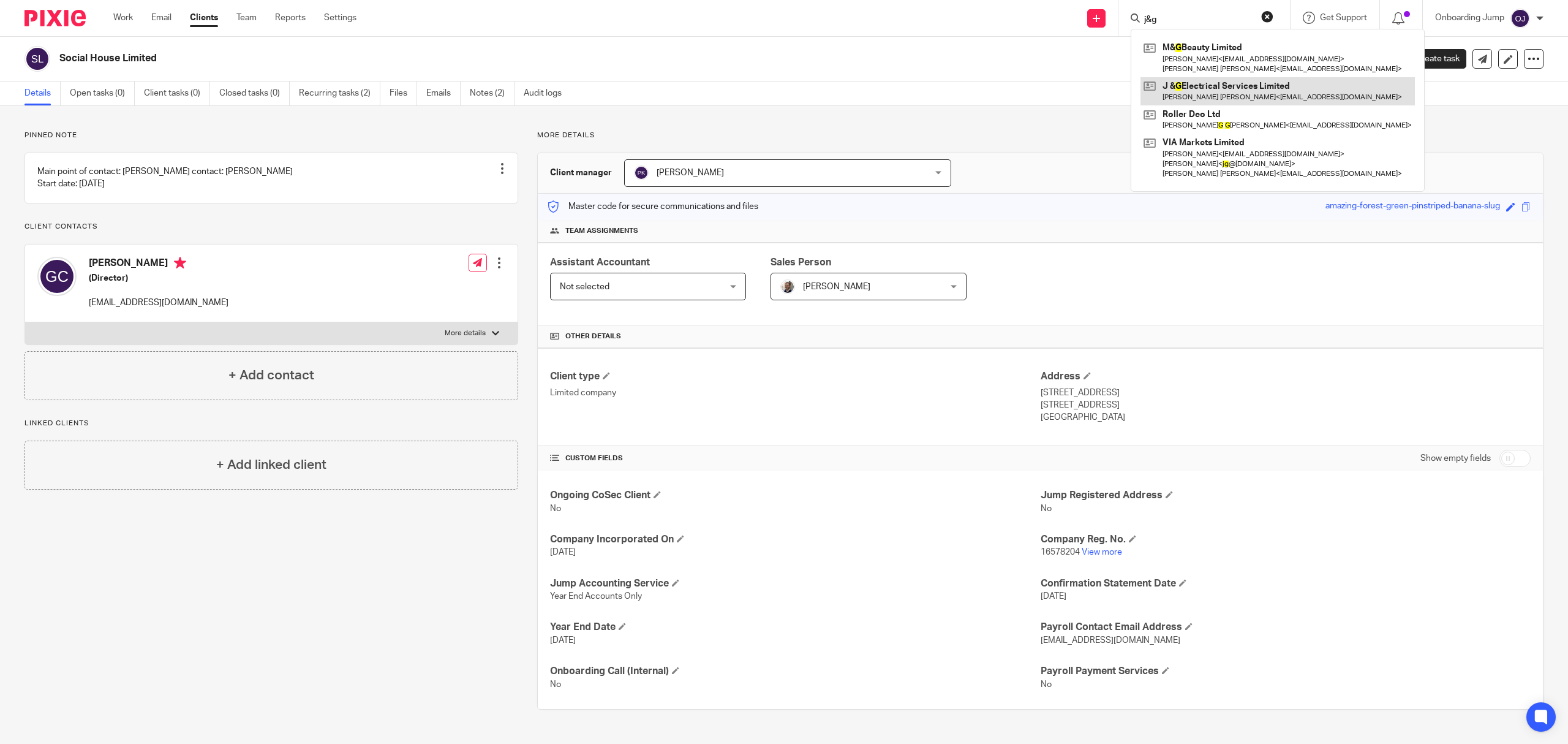
type input "j&g"
click at [1267, 94] on link at bounding box center [1277, 91] width 274 height 28
